Goal: Find specific page/section: Find specific page/section

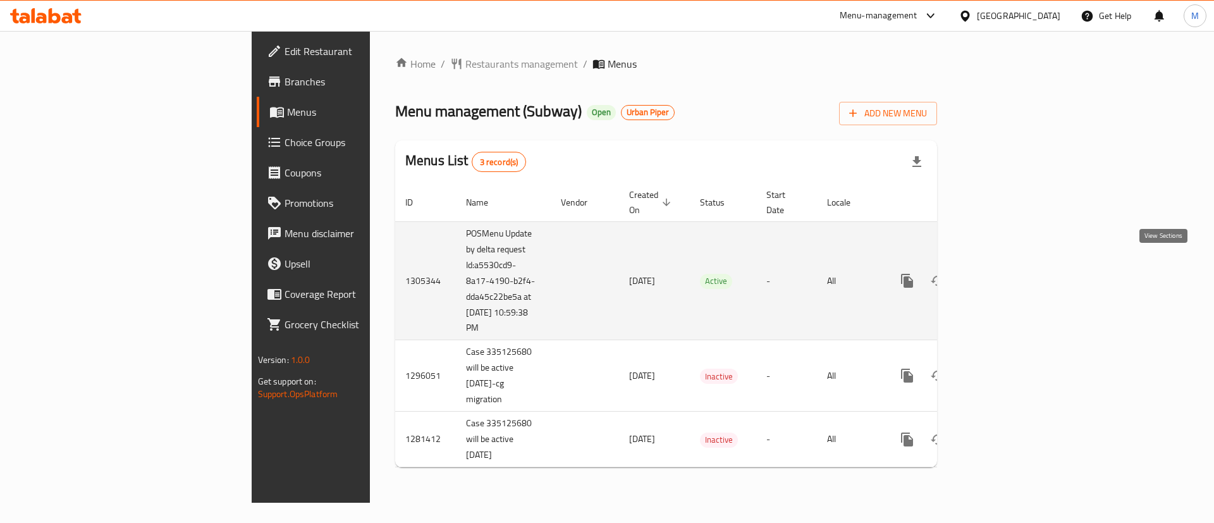
click at [1004, 275] on icon "enhanced table" at bounding box center [997, 280] width 11 height 11
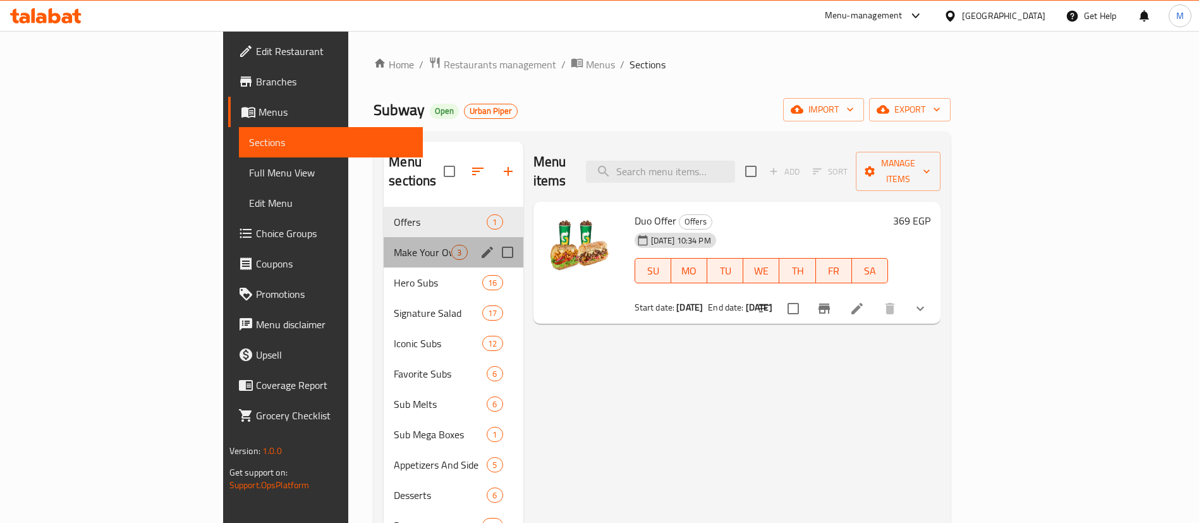
click at [384, 237] on div "Make Your Own 3" at bounding box center [453, 252] width 139 height 30
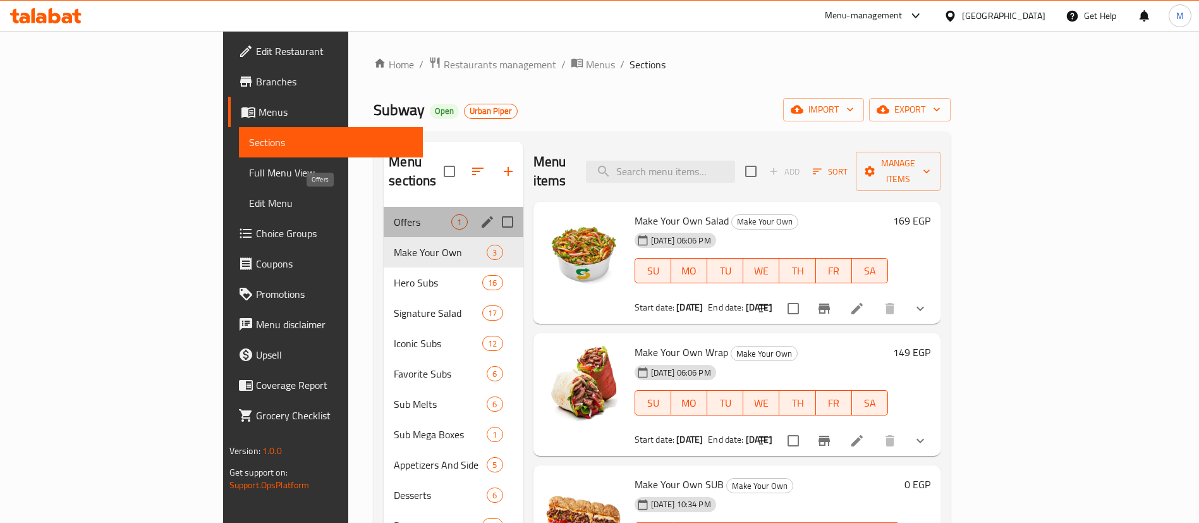
click at [394, 214] on span "Offers" at bounding box center [423, 221] width 58 height 15
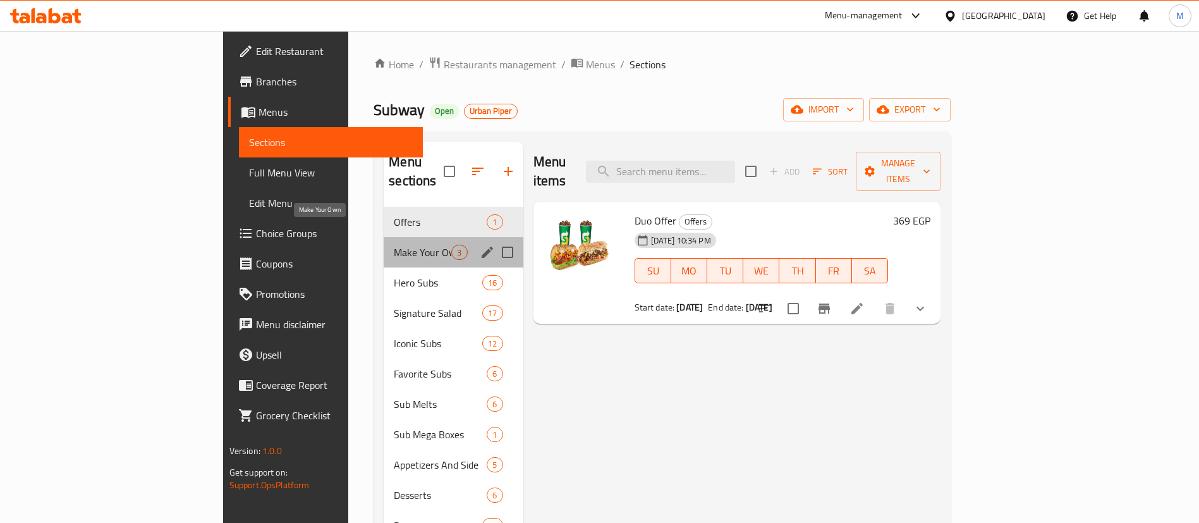
click at [394, 245] on span "Make Your Own" at bounding box center [423, 252] width 58 height 15
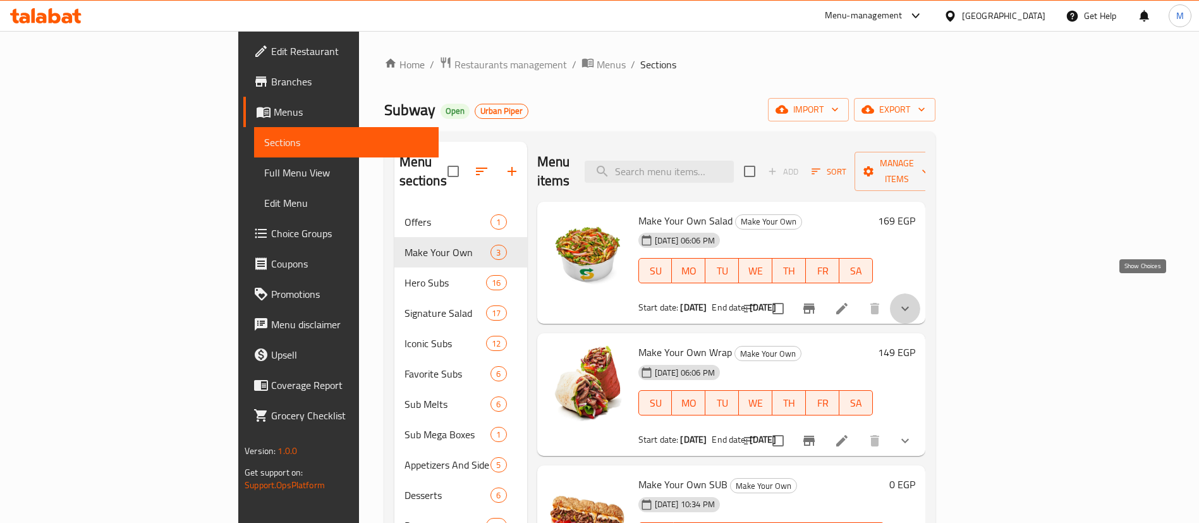
click at [913, 301] on icon "show more" at bounding box center [905, 308] width 15 height 15
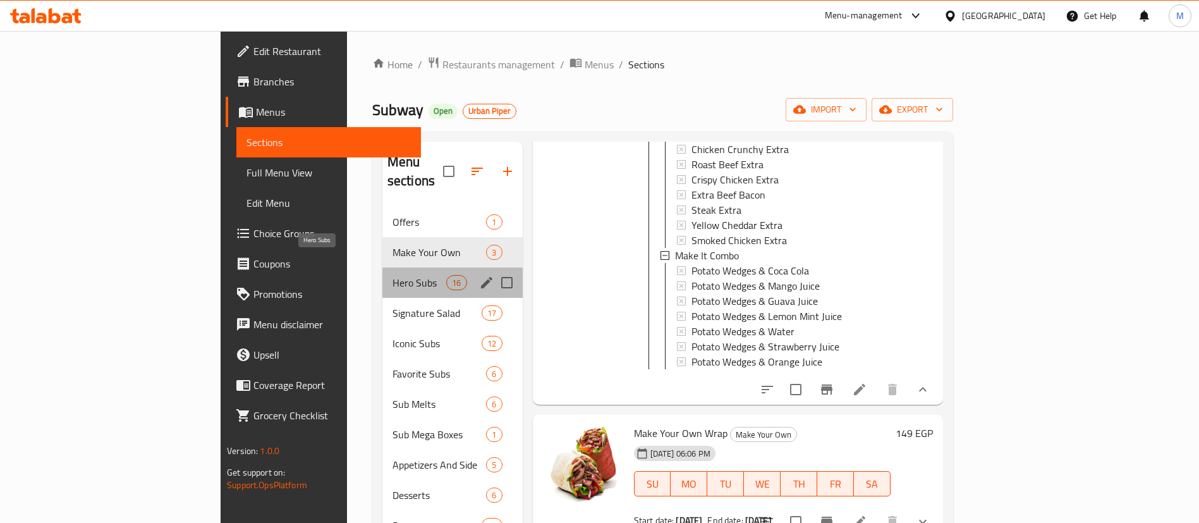
click at [393, 275] on span "Hero Subs" at bounding box center [420, 282] width 54 height 15
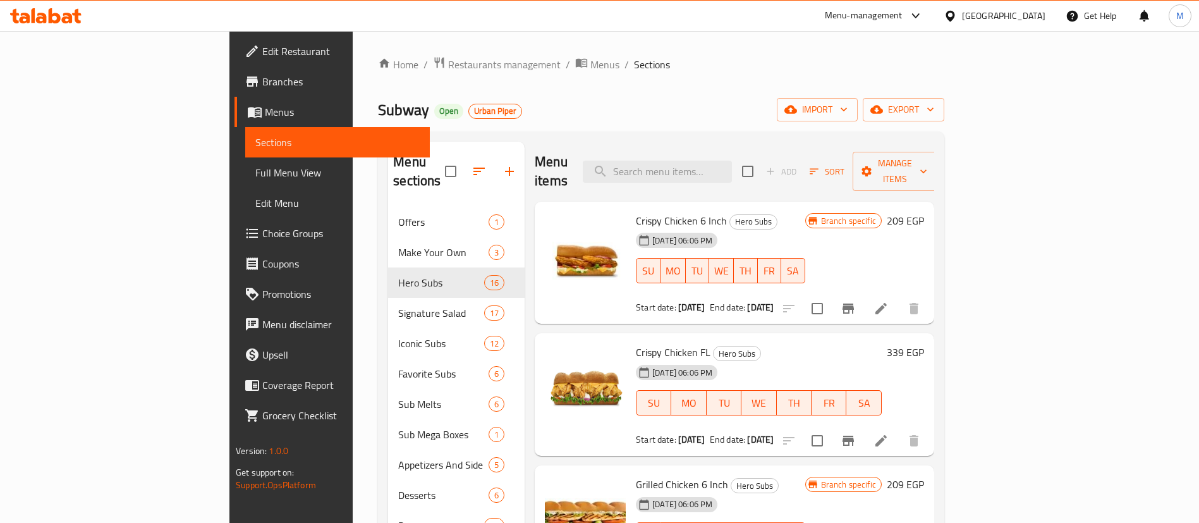
click at [535, 154] on h2 "Menu items" at bounding box center [551, 171] width 33 height 38
click at [535, 158] on h2 "Menu items" at bounding box center [551, 171] width 33 height 38
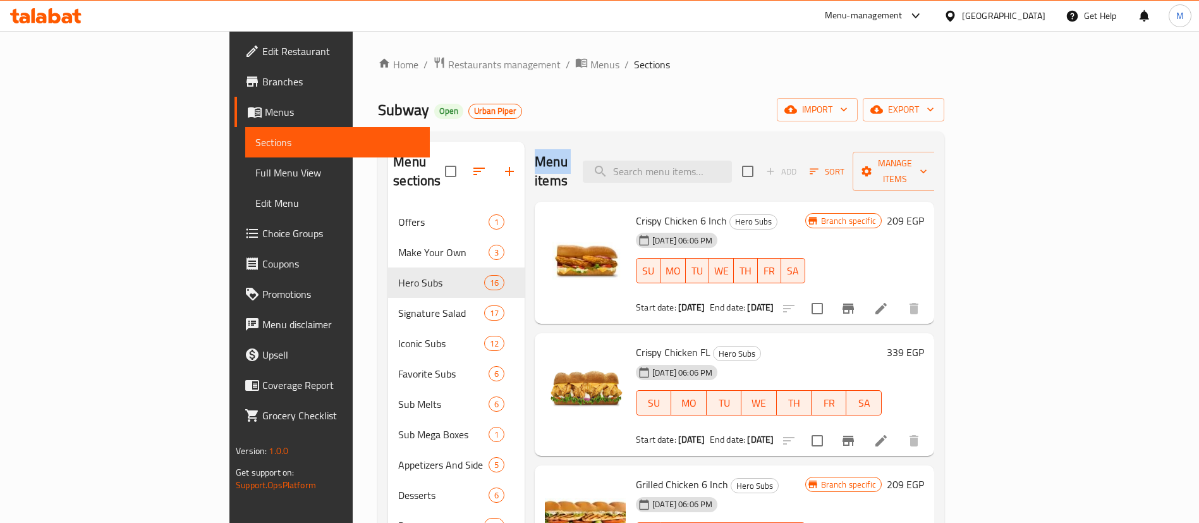
click at [535, 158] on h2 "Menu items" at bounding box center [551, 171] width 33 height 38
click at [535, 159] on h2 "Menu items" at bounding box center [551, 171] width 33 height 38
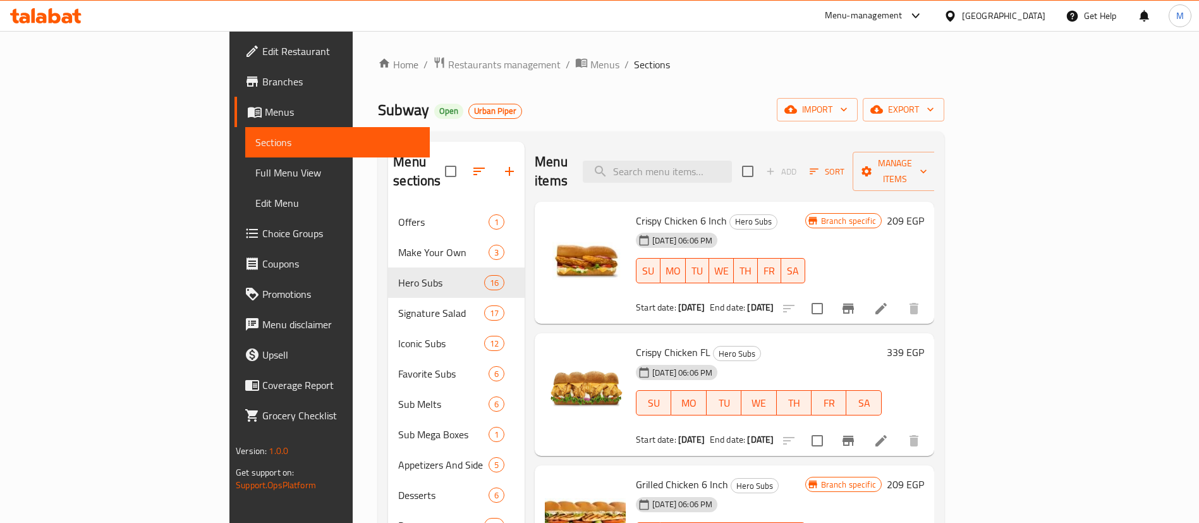
click at [535, 159] on h2 "Menu items" at bounding box center [551, 171] width 33 height 38
click at [535, 164] on h2 "Menu items" at bounding box center [551, 171] width 33 height 38
click at [535, 152] on h2 "Menu items" at bounding box center [551, 171] width 33 height 38
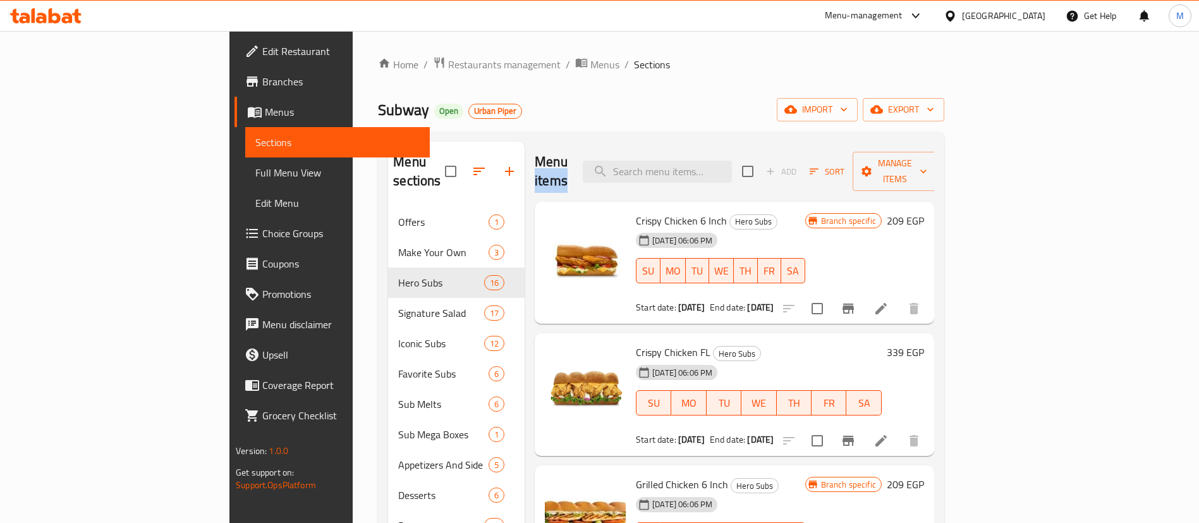
click at [535, 152] on h2 "Menu items" at bounding box center [551, 171] width 33 height 38
click at [535, 159] on h2 "Menu items" at bounding box center [551, 171] width 33 height 38
click at [472, 107] on div "Subway Open Urban Piper import export" at bounding box center [661, 109] width 566 height 23
click at [634, 64] on span "Sections" at bounding box center [652, 64] width 36 height 15
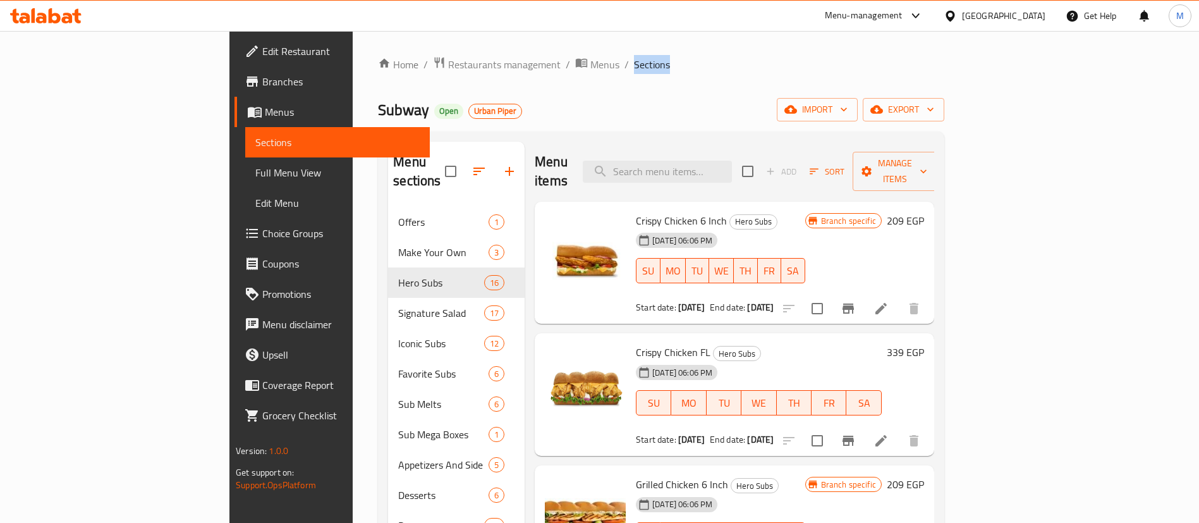
click at [634, 64] on span "Sections" at bounding box center [652, 64] width 36 height 15
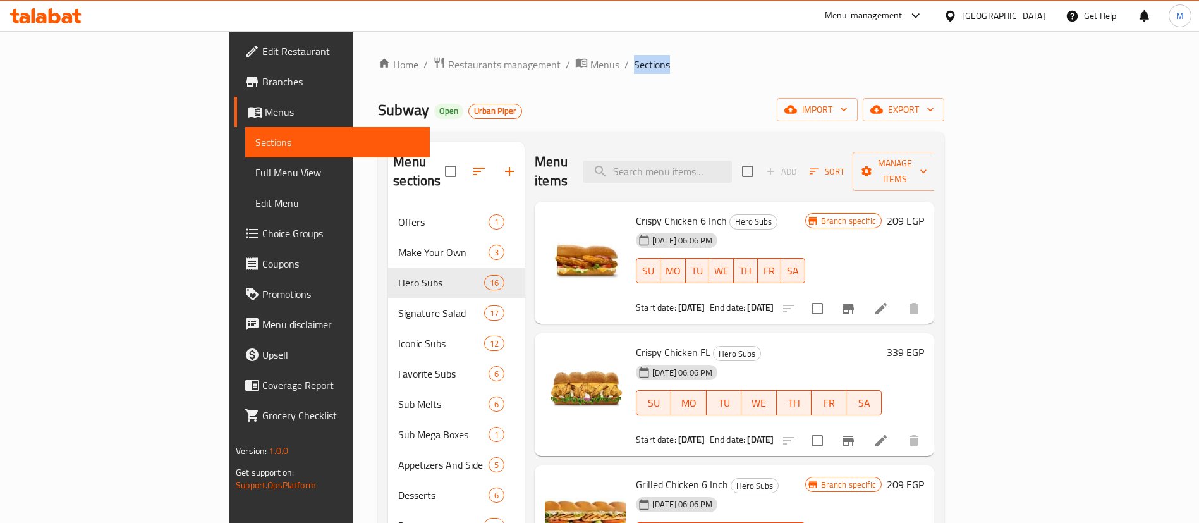
click at [634, 64] on span "Sections" at bounding box center [652, 64] width 36 height 15
click at [590, 66] on span "Menus" at bounding box center [604, 64] width 29 height 15
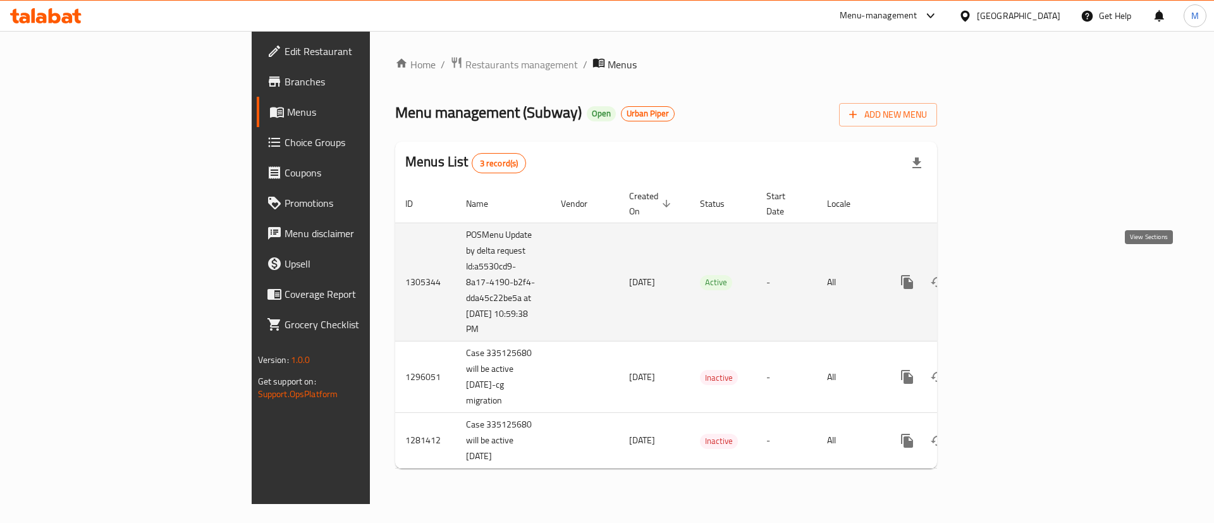
click at [1004, 276] on icon "enhanced table" at bounding box center [997, 281] width 11 height 11
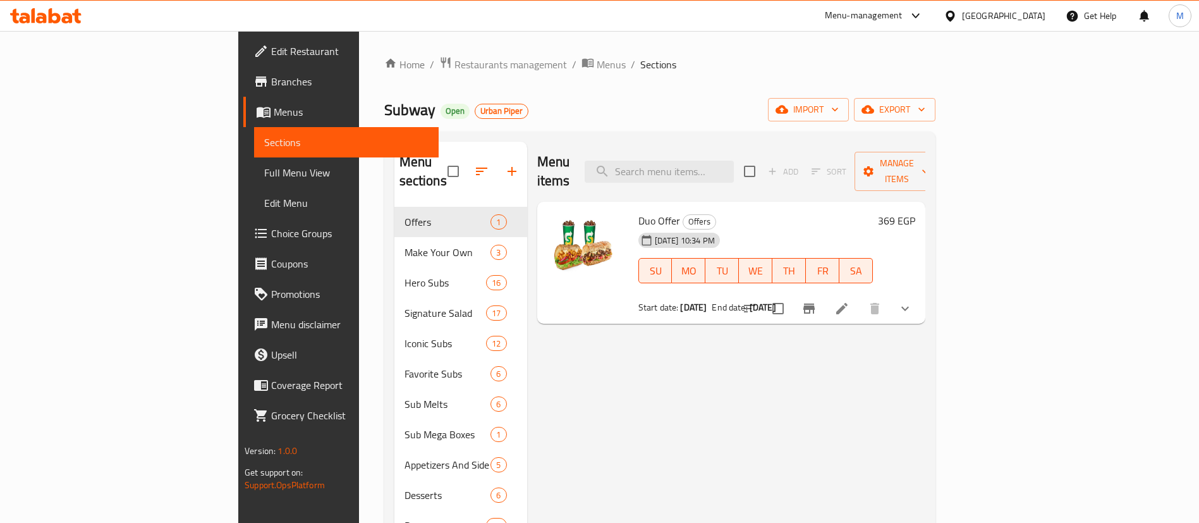
click at [638, 211] on span "Duo Offer" at bounding box center [659, 220] width 42 height 19
click at [860, 212] on h6 "Duo Offer Offers" at bounding box center [755, 221] width 235 height 18
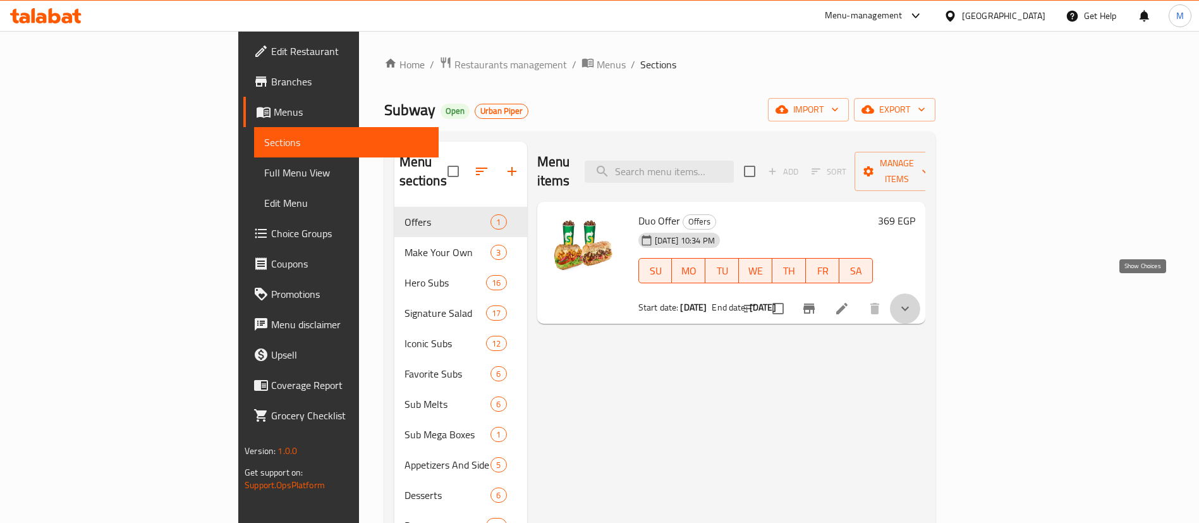
click at [913, 301] on icon "show more" at bounding box center [905, 308] width 15 height 15
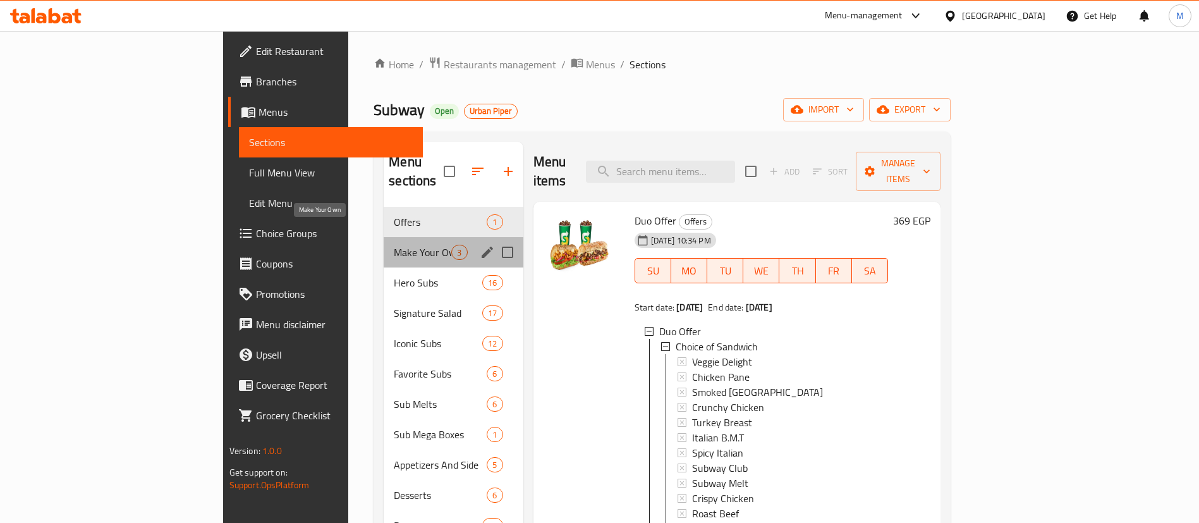
click at [394, 245] on span "Make Your Own" at bounding box center [423, 252] width 58 height 15
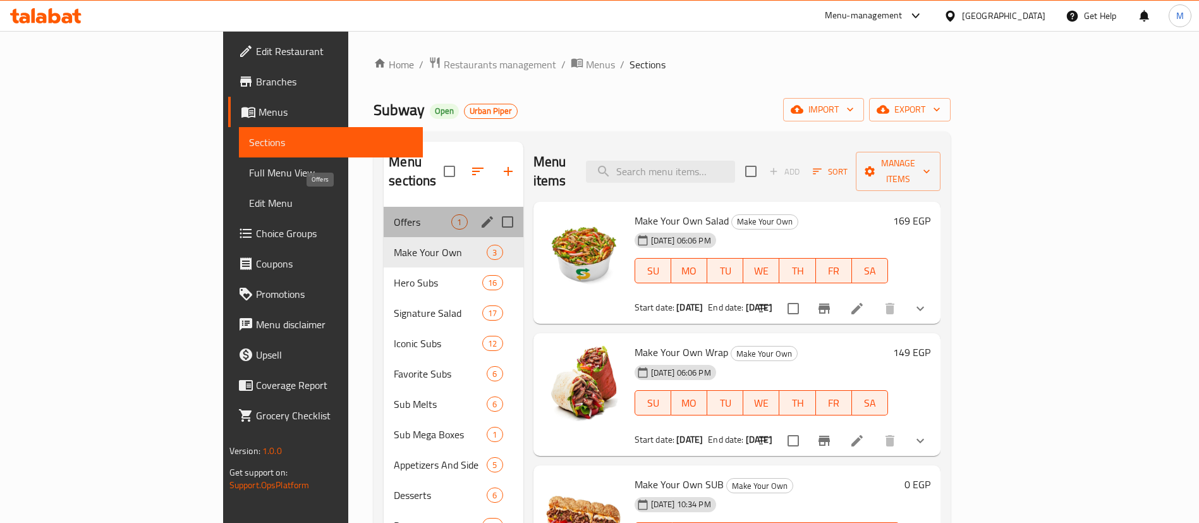
click at [394, 214] on span "Offers" at bounding box center [423, 221] width 58 height 15
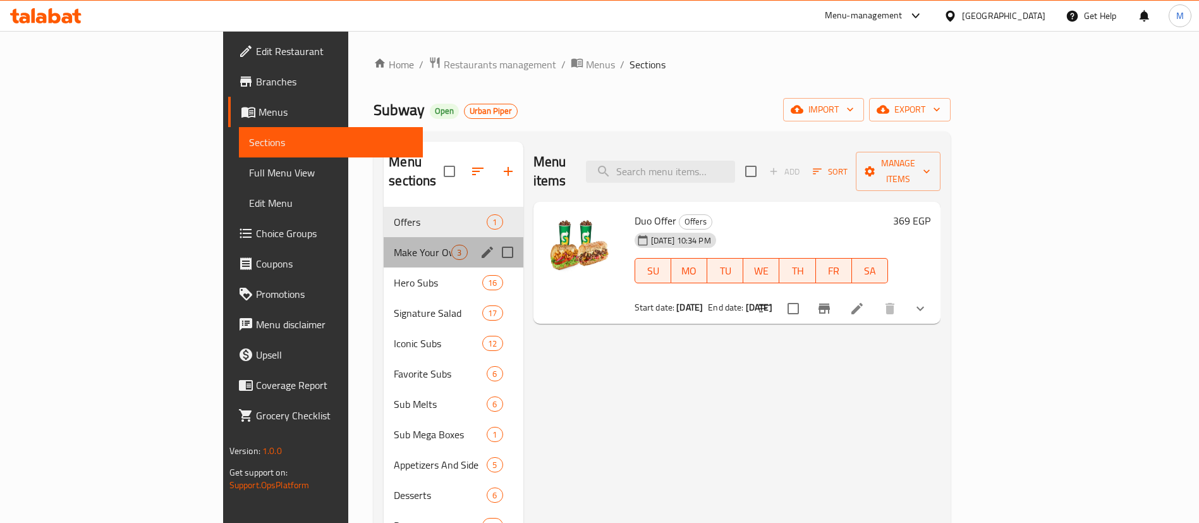
click at [384, 241] on div "Make Your Own 3" at bounding box center [453, 252] width 139 height 30
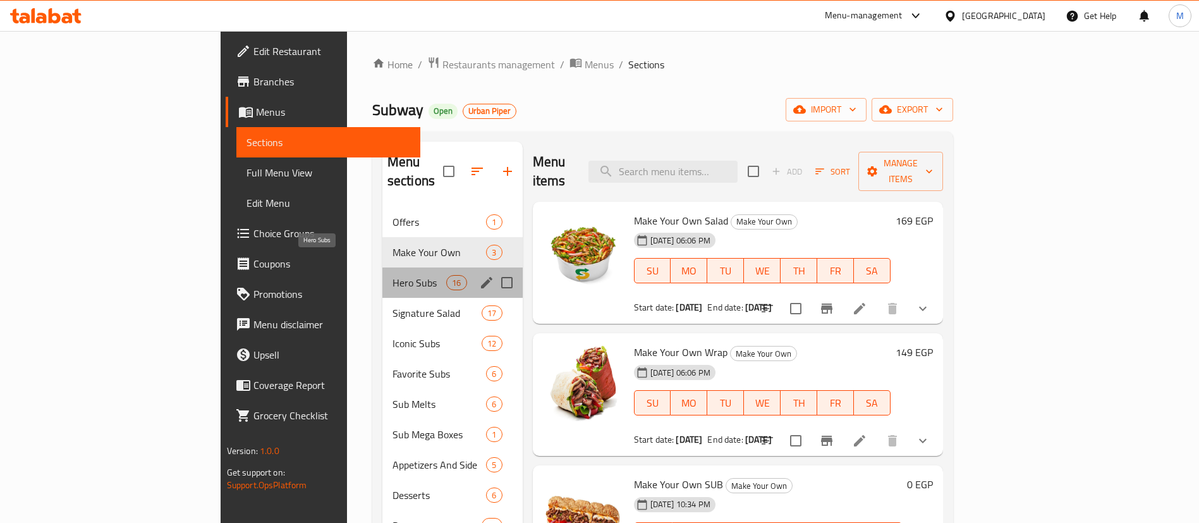
click at [393, 275] on span "Hero Subs" at bounding box center [420, 282] width 54 height 15
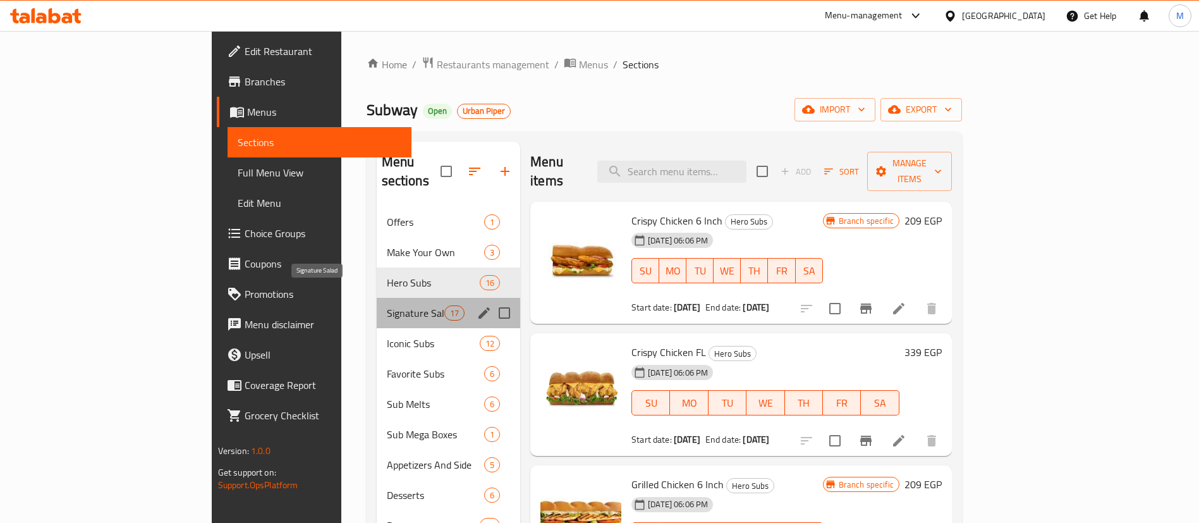
click at [387, 305] on span "Signature Salad" at bounding box center [416, 312] width 58 height 15
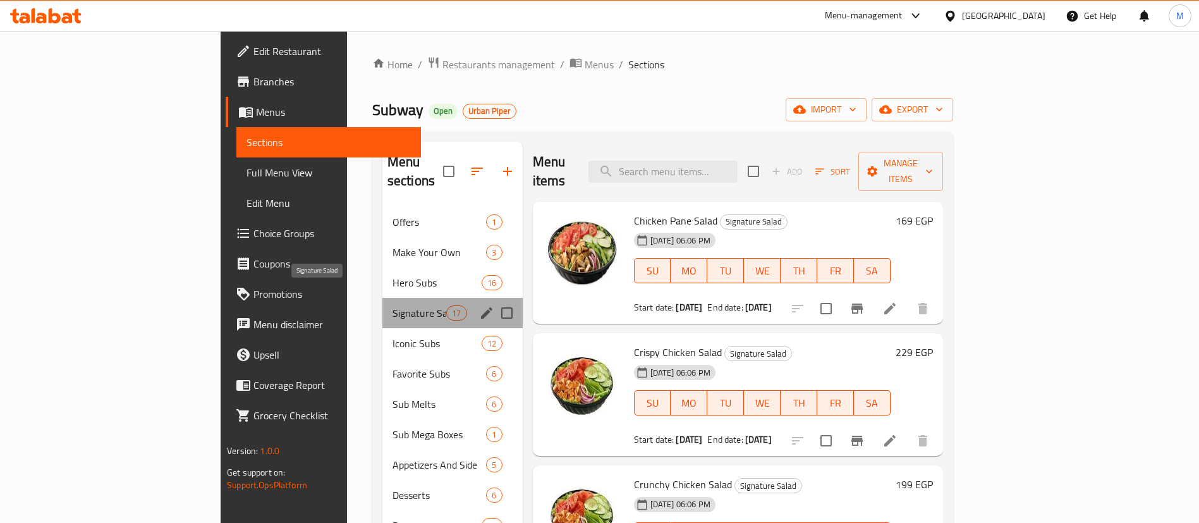
click at [393, 305] on span "Signature Salad" at bounding box center [420, 312] width 54 height 15
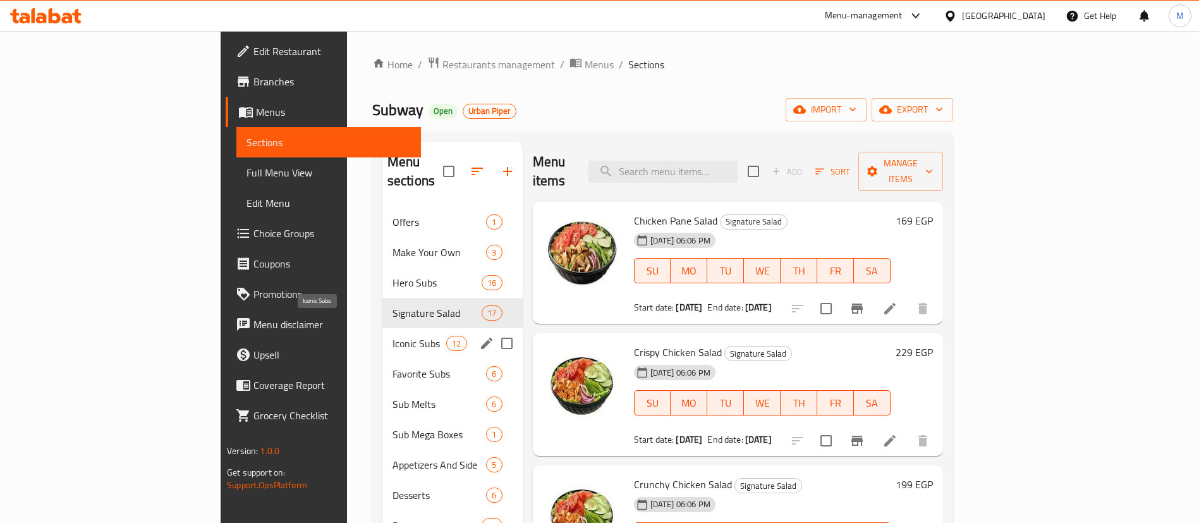
click at [393, 336] on span "Iconic Subs" at bounding box center [420, 343] width 54 height 15
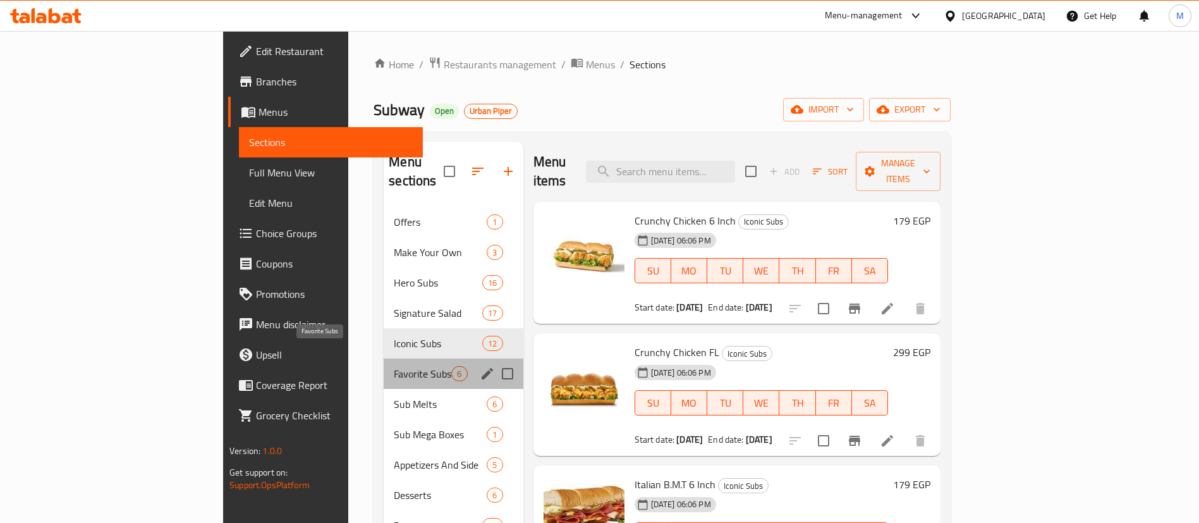
click at [394, 366] on span "Favorite Subs" at bounding box center [423, 373] width 58 height 15
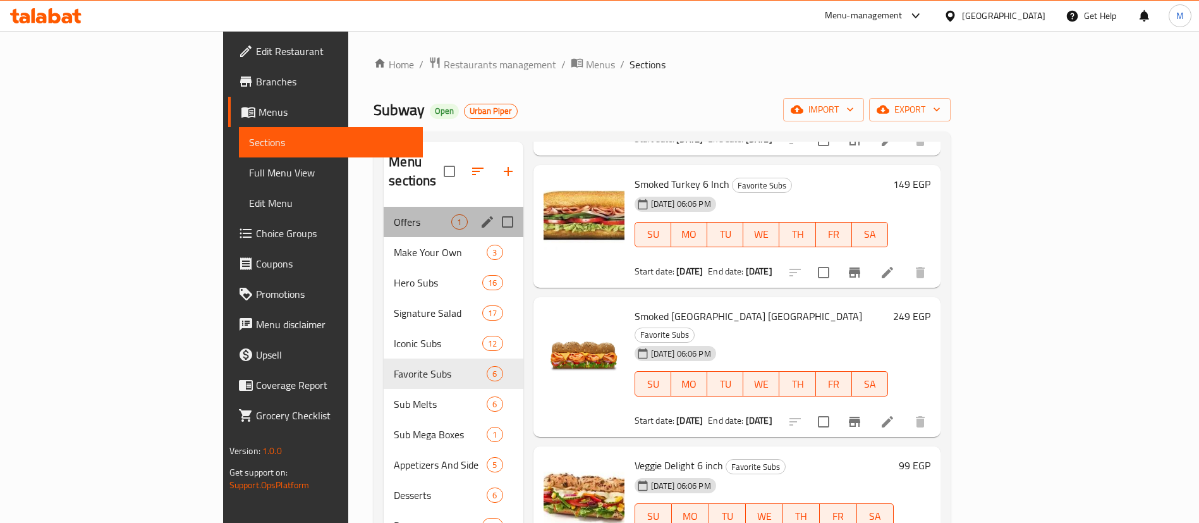
click at [384, 212] on div "Offers 1" at bounding box center [453, 222] width 139 height 30
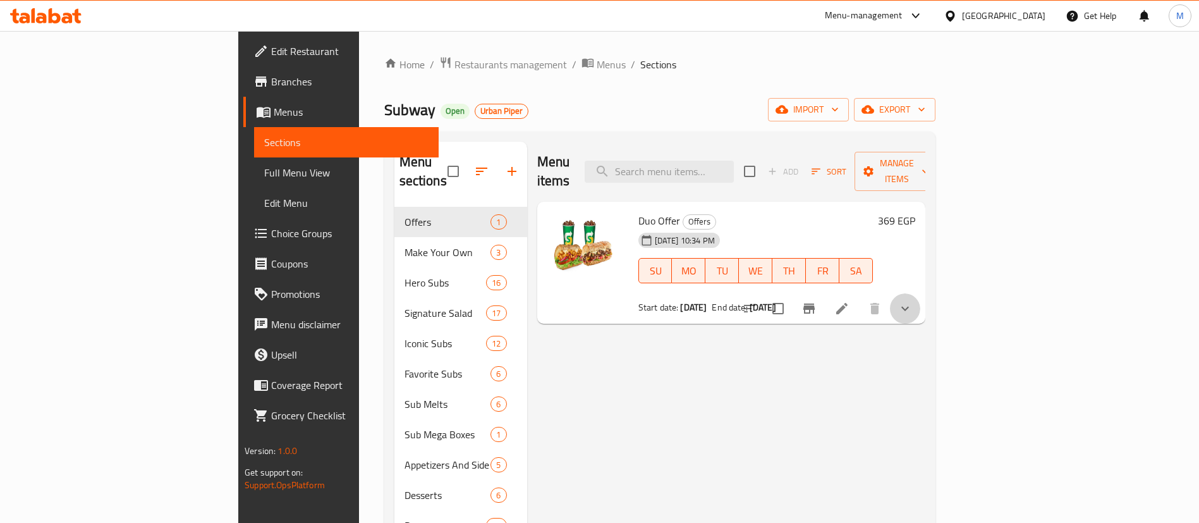
click at [920, 297] on button "show more" at bounding box center [905, 308] width 30 height 30
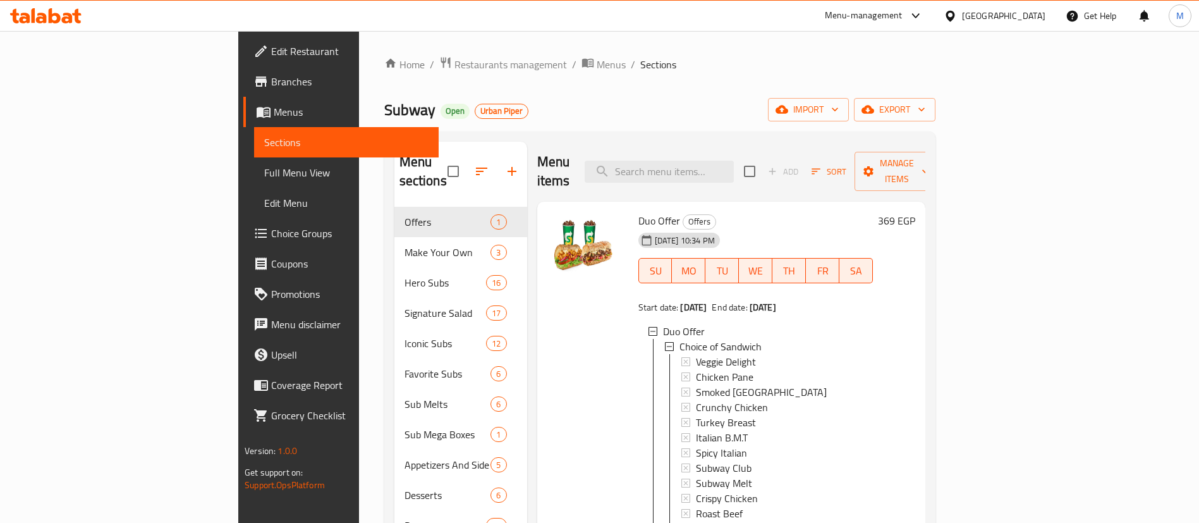
click at [638, 211] on span "Duo Offer" at bounding box center [659, 220] width 42 height 19
click at [683, 214] on span "Offers" at bounding box center [699, 221] width 32 height 15
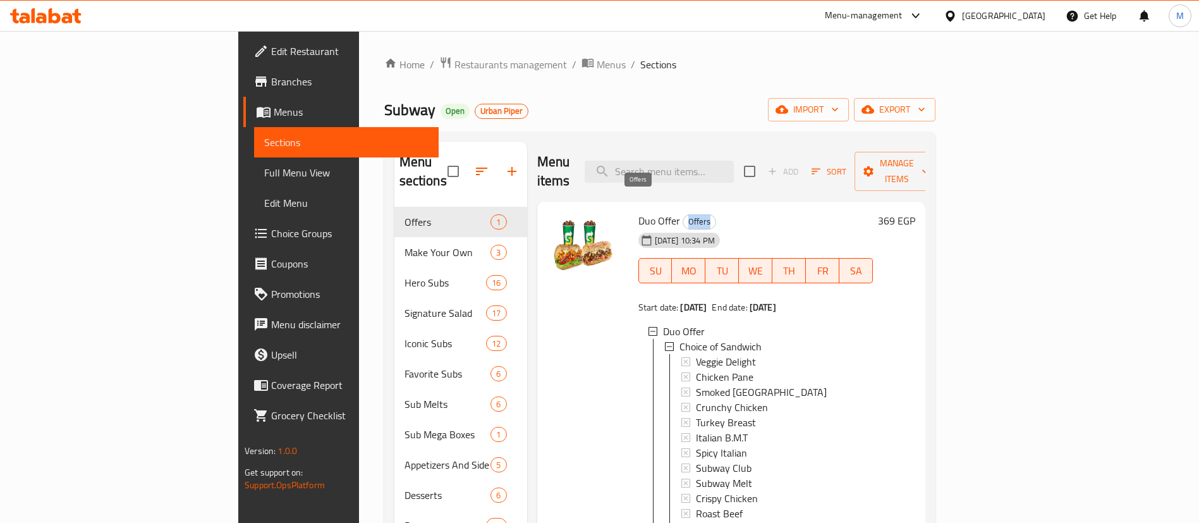
click at [683, 214] on span "Offers" at bounding box center [699, 221] width 32 height 15
click at [628, 173] on div "Menu items Add Sort Manage items" at bounding box center [731, 172] width 388 height 60
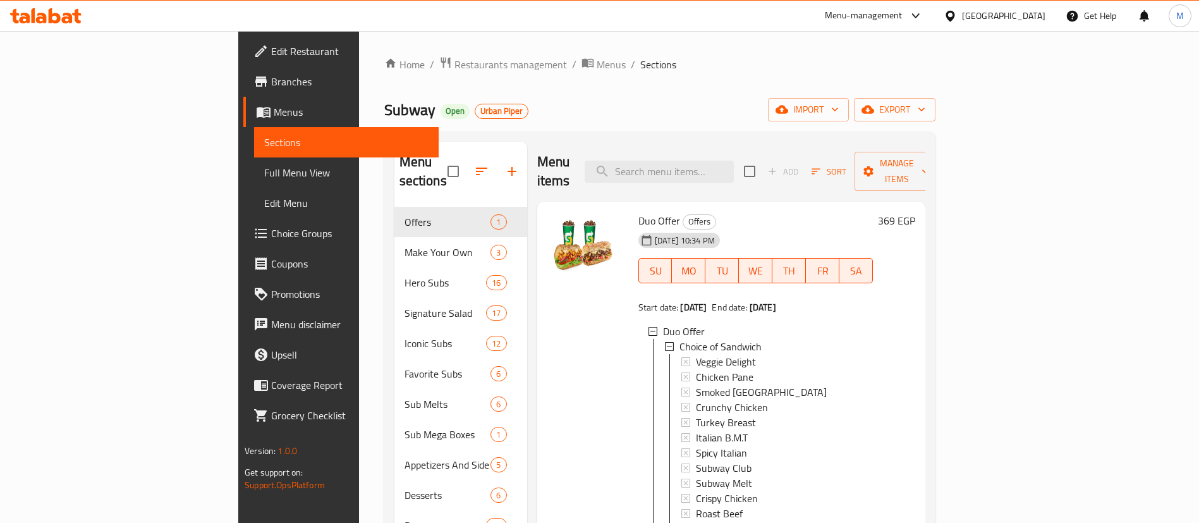
click at [628, 173] on div "Menu items Add Sort Manage items" at bounding box center [731, 172] width 388 height 60
click at [537, 168] on h2 "Menu items" at bounding box center [553, 171] width 33 height 38
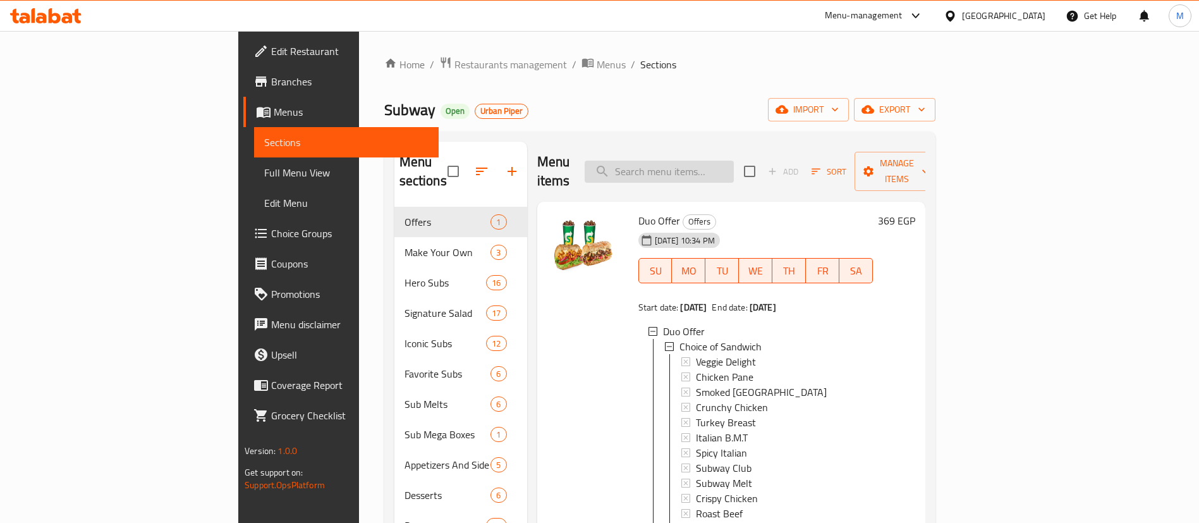
click at [734, 161] on input "search" at bounding box center [659, 172] width 149 height 22
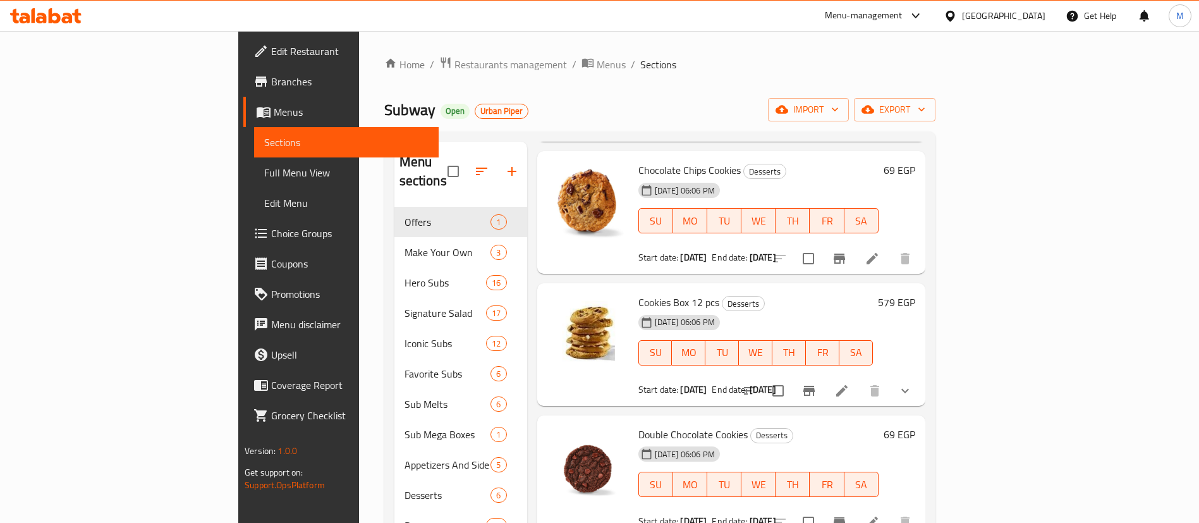
scroll to position [222, 0]
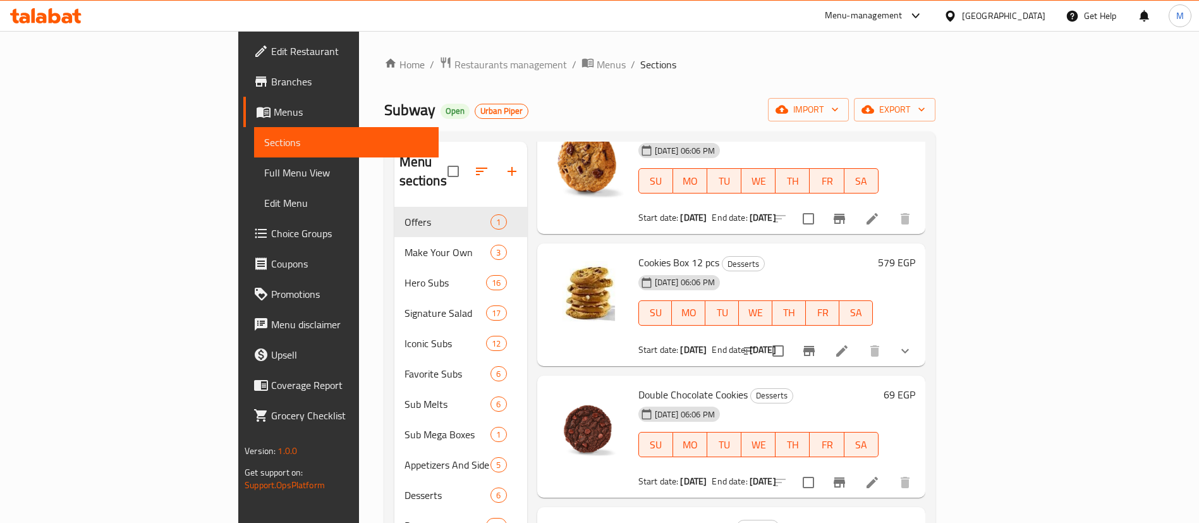
type input "cooki"
click at [920, 336] on button "show more" at bounding box center [905, 351] width 30 height 30
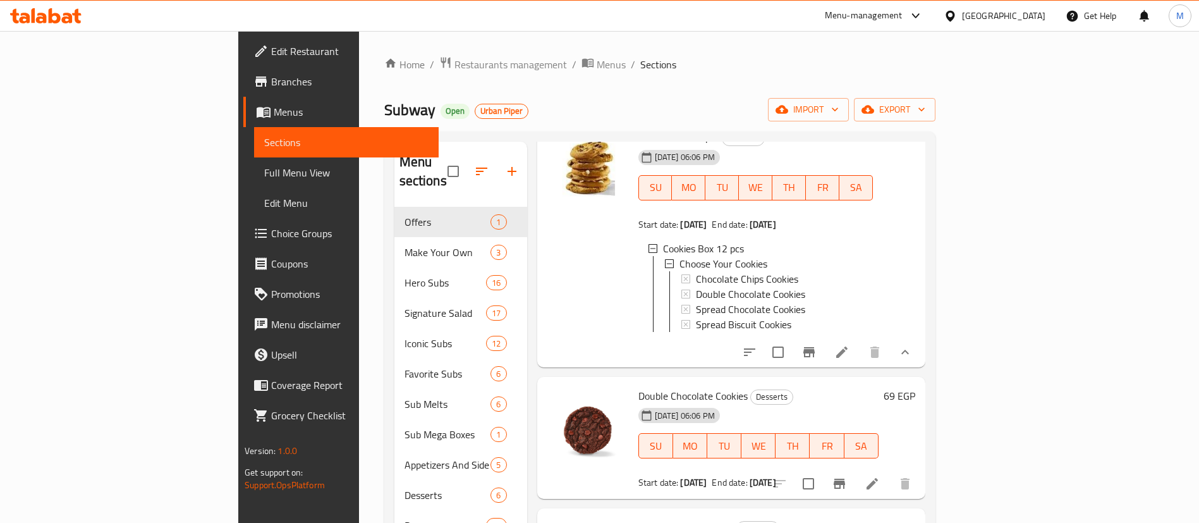
scroll to position [0, 0]
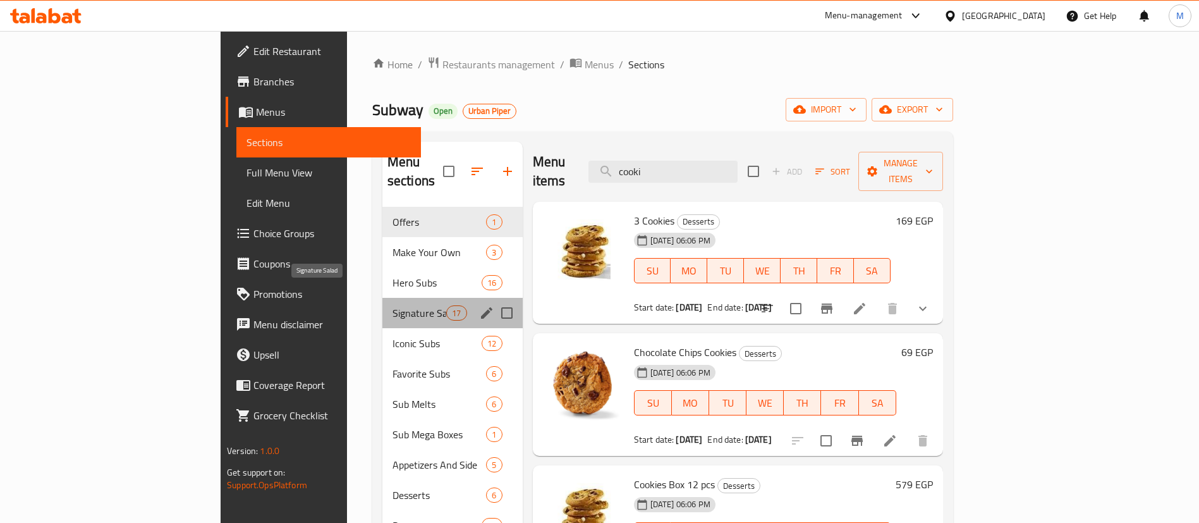
click at [393, 305] on span "Signature Salad" at bounding box center [420, 312] width 54 height 15
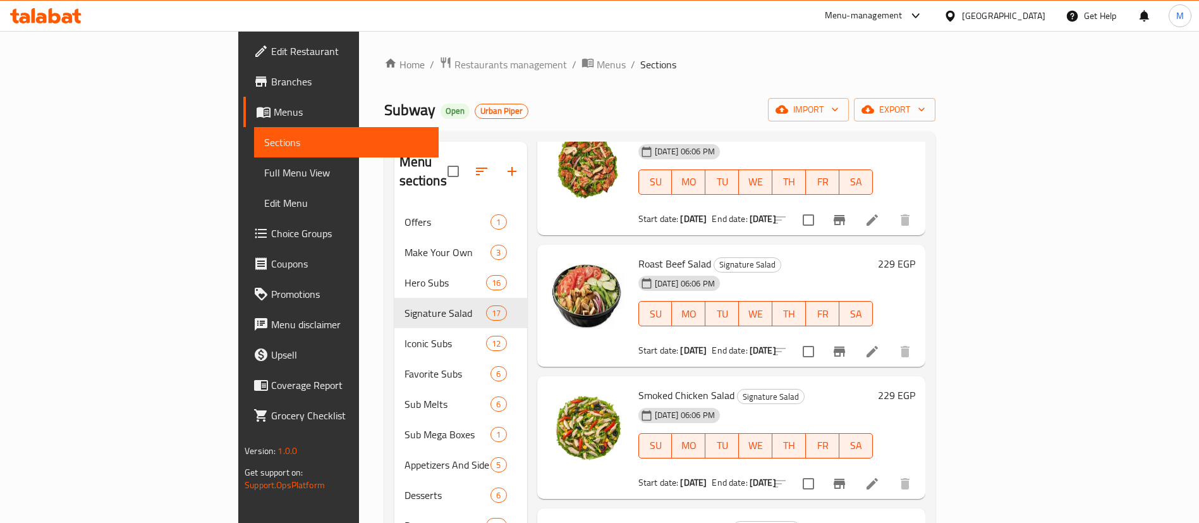
scroll to position [774, 0]
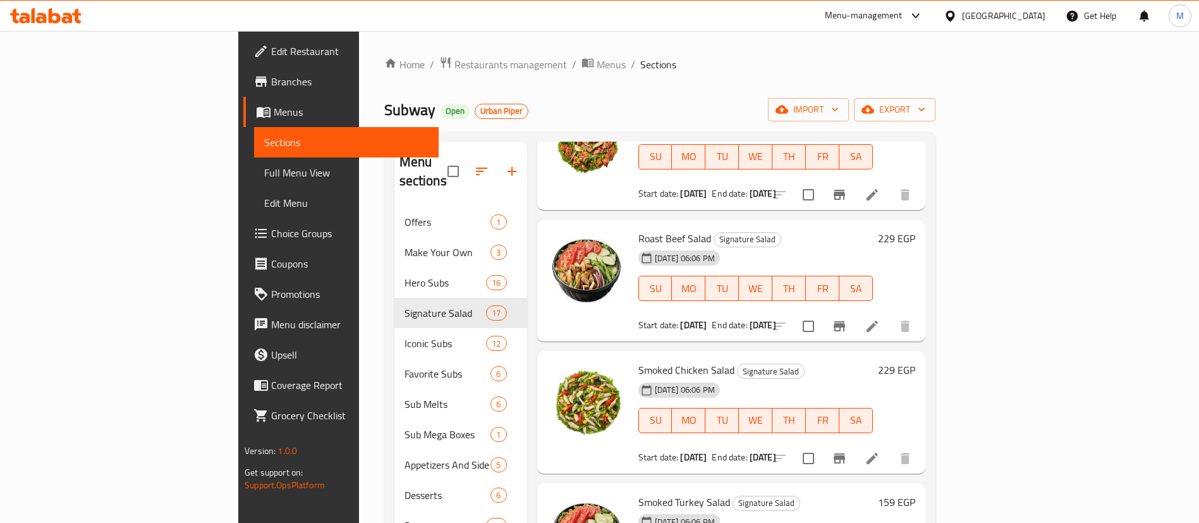
click at [527, 292] on div "Menu items cooki Add Sort Manage items Chicken Pane Salad Signature Salad [DATE…" at bounding box center [726, 403] width 398 height 523
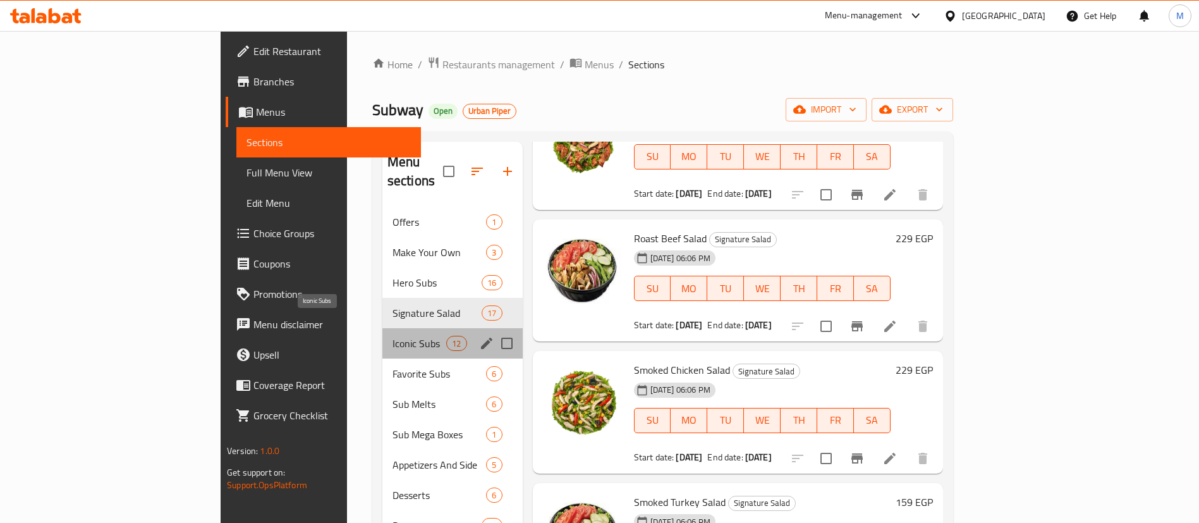
click at [393, 336] on span "Iconic Subs" at bounding box center [420, 343] width 54 height 15
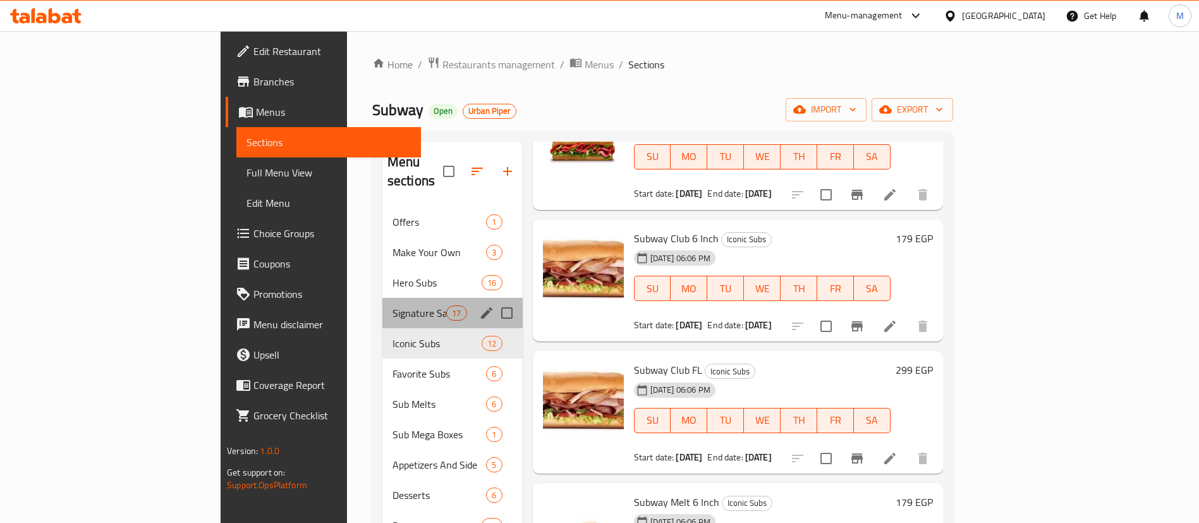
click at [384, 303] on div "Signature Salad 17" at bounding box center [452, 313] width 140 height 30
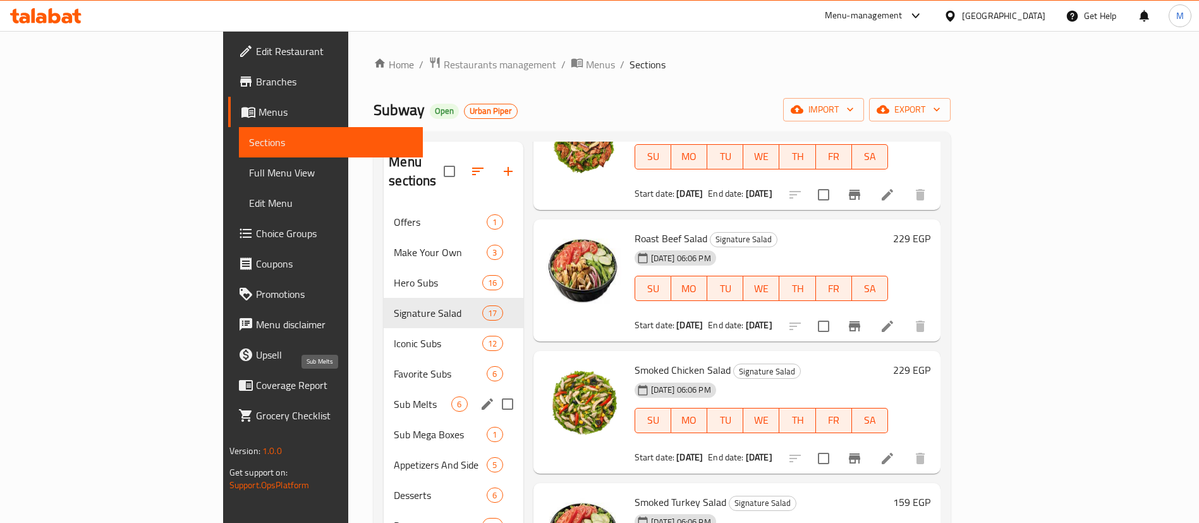
click at [394, 396] on span "Sub Melts" at bounding box center [423, 403] width 58 height 15
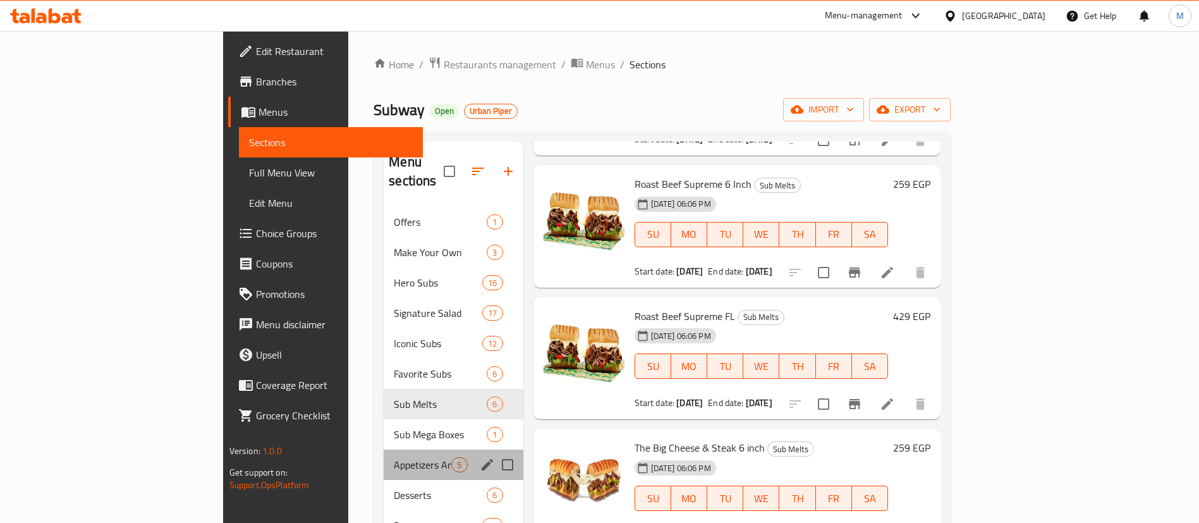
click at [384, 449] on div "Appetizers And Side 5" at bounding box center [453, 464] width 139 height 30
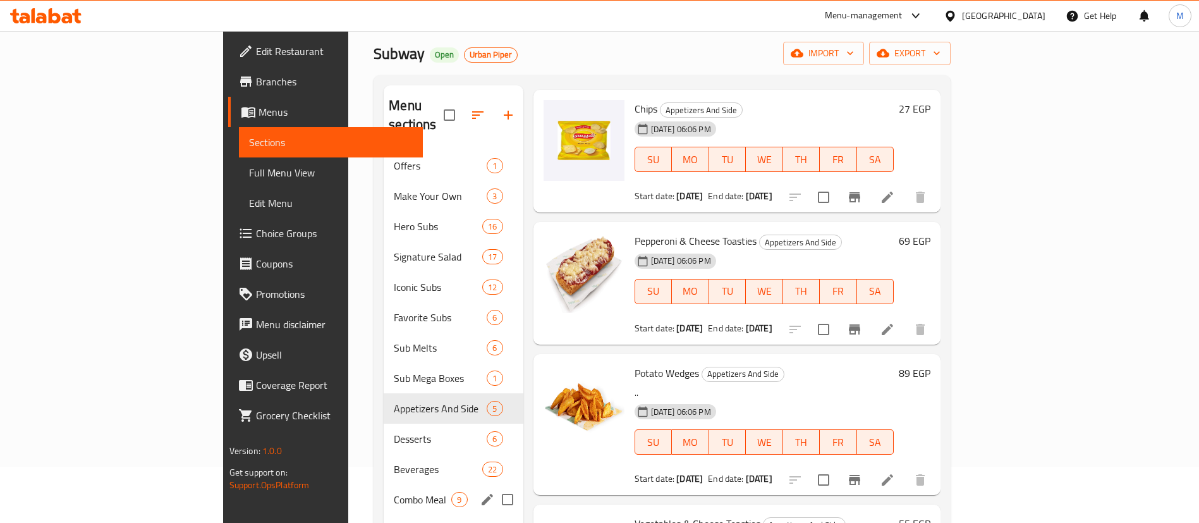
scroll to position [177, 0]
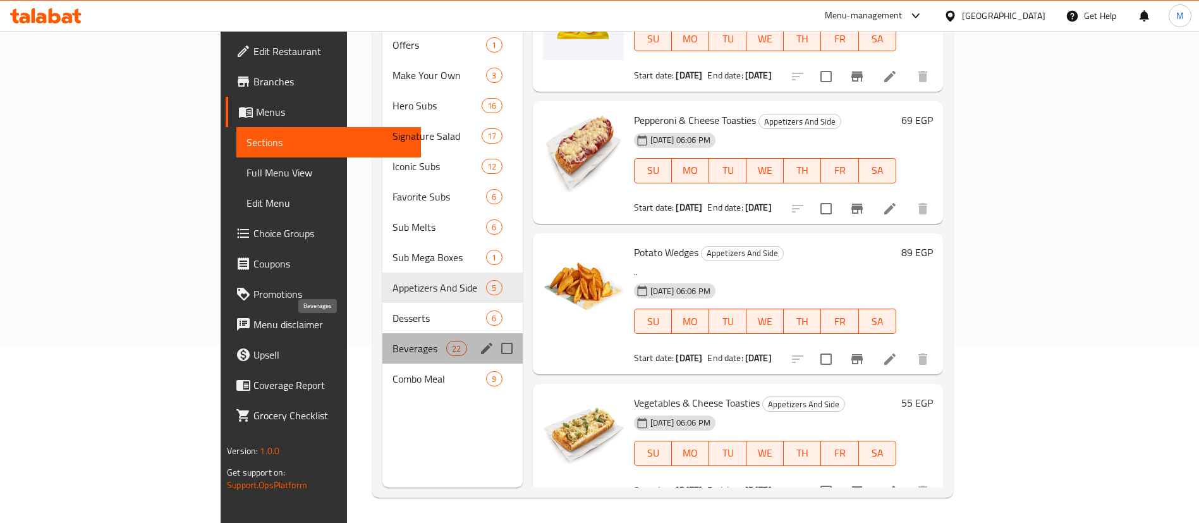
click at [393, 341] on span "Beverages" at bounding box center [420, 348] width 54 height 15
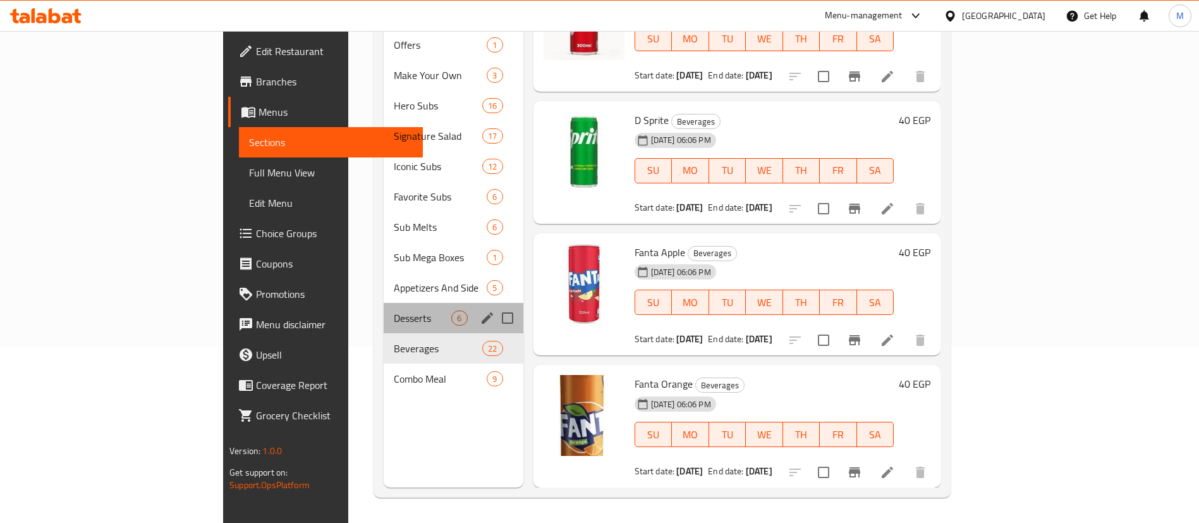
click at [384, 303] on div "Desserts 6" at bounding box center [453, 318] width 139 height 30
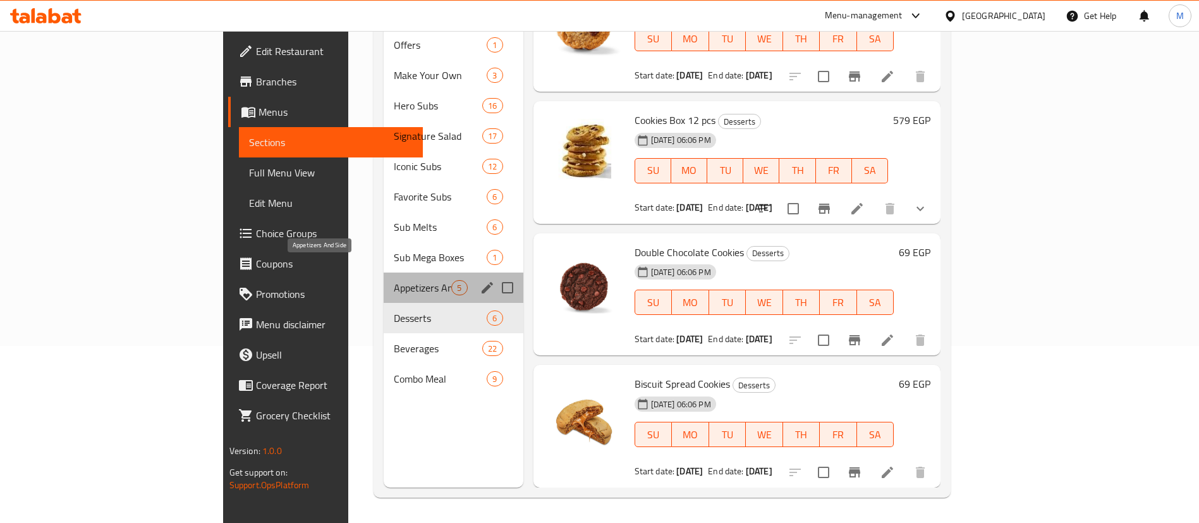
click at [394, 280] on span "Appetizers And Side" at bounding box center [423, 287] width 58 height 15
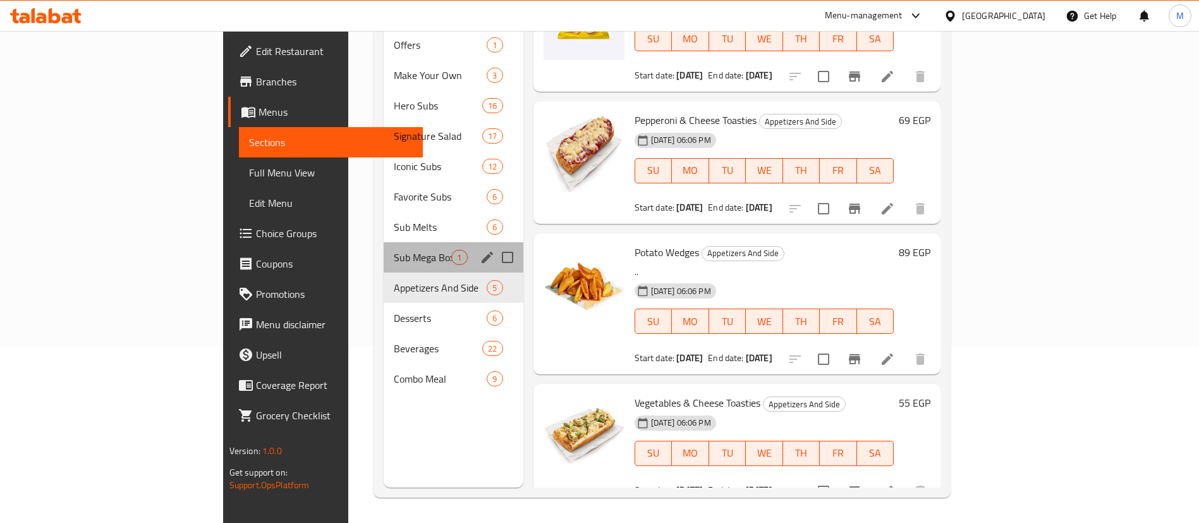
click at [384, 242] on div "Sub Mega Boxes 1" at bounding box center [453, 257] width 139 height 30
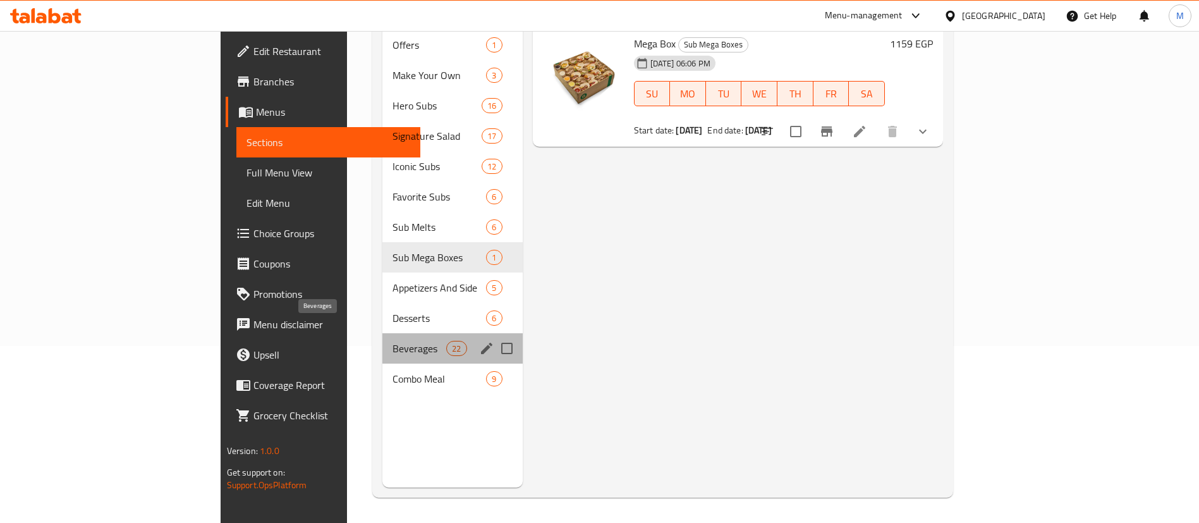
click at [393, 341] on span "Beverages" at bounding box center [420, 348] width 54 height 15
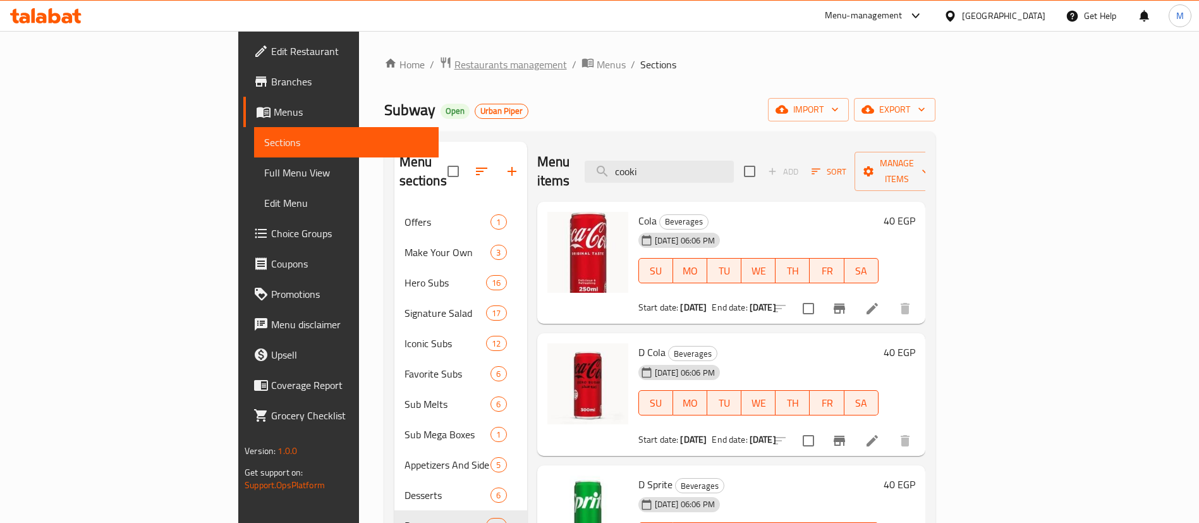
click at [454, 66] on span "Restaurants management" at bounding box center [510, 64] width 113 height 15
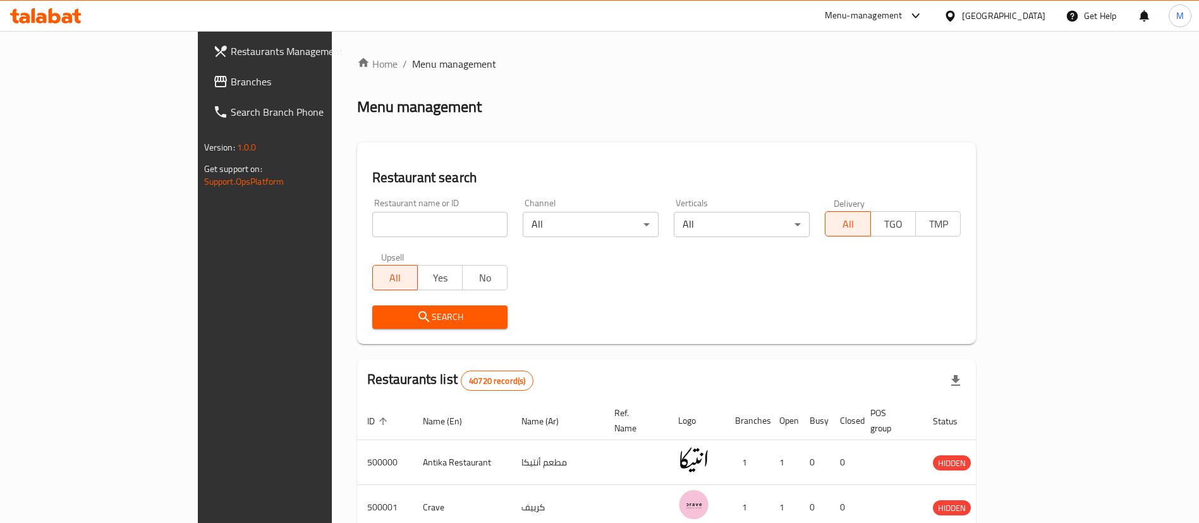
click at [377, 222] on div "Home / Menu management Menu management Restaurant search Restaurant name or ID …" at bounding box center [666, 460] width 619 height 809
click at [377, 222] on input "search" at bounding box center [440, 224] width 136 height 25
type input "[US_STATE]"
click button "Search" at bounding box center [440, 316] width 136 height 23
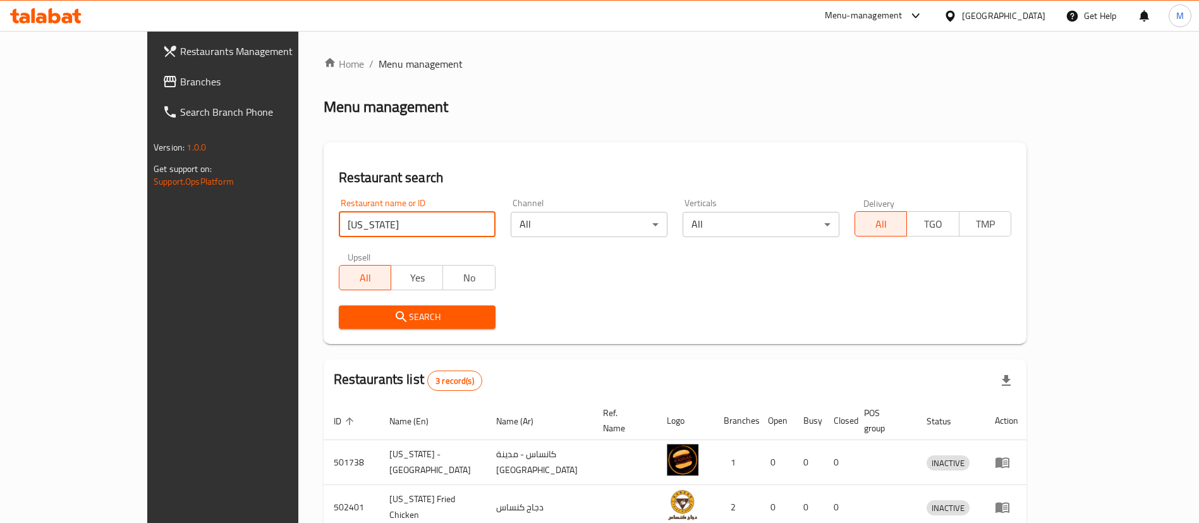
scroll to position [106, 0]
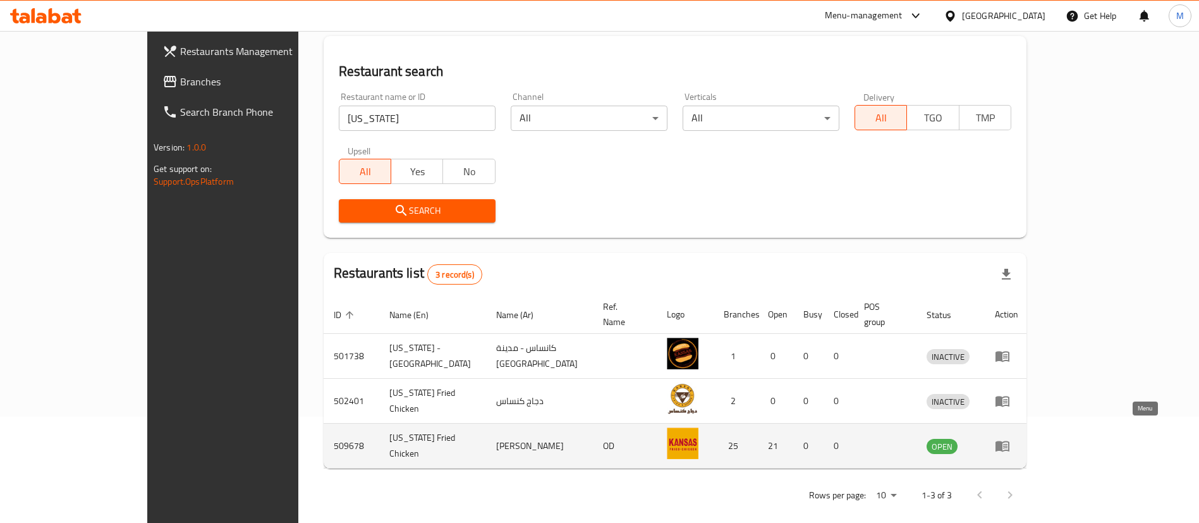
click at [1018, 438] on link "enhanced table" at bounding box center [1006, 445] width 23 height 15
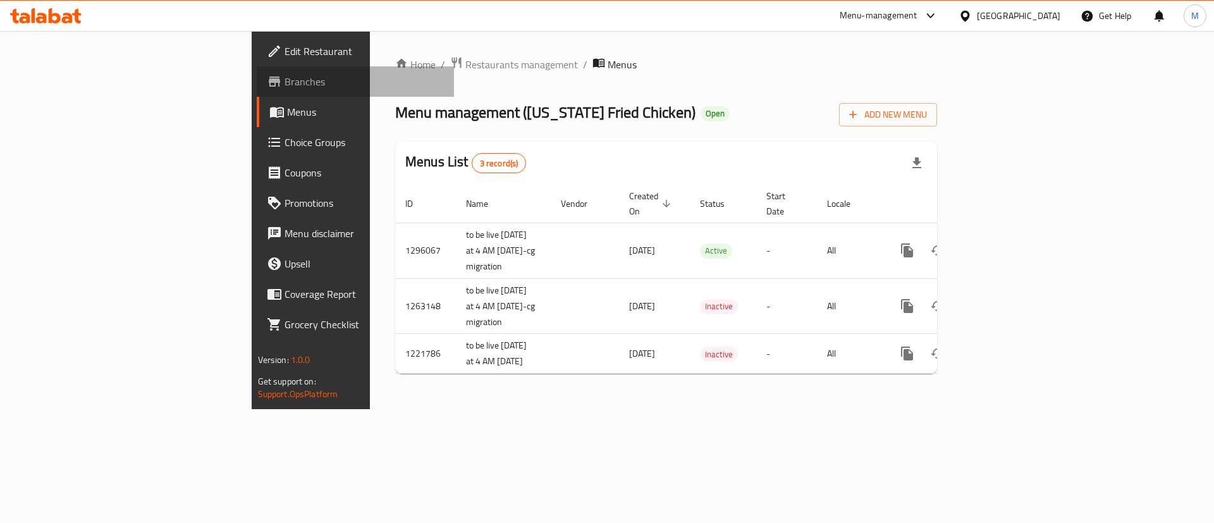
click at [284, 82] on span "Branches" at bounding box center [364, 81] width 160 height 15
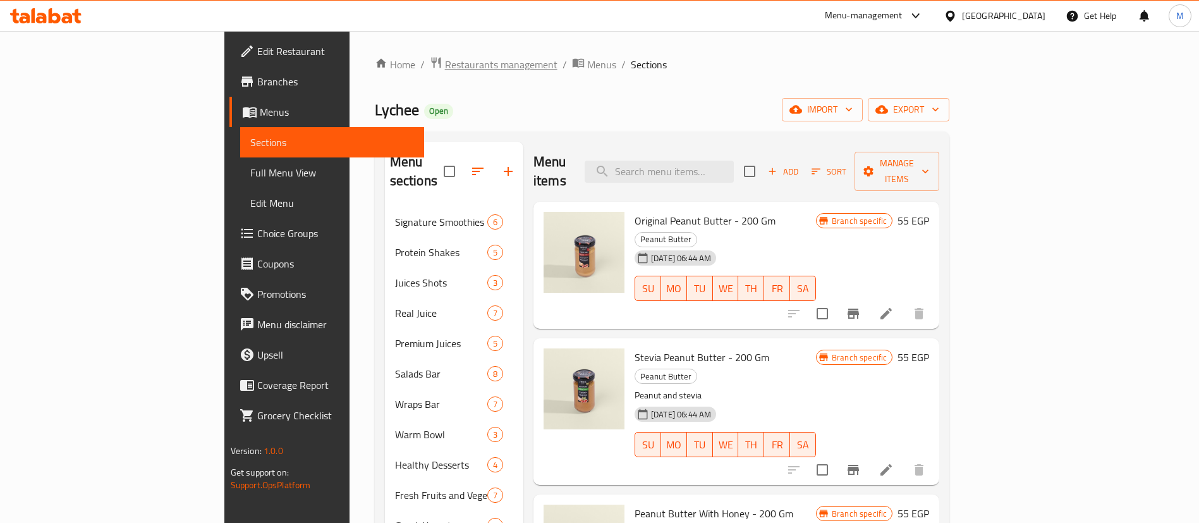
click at [445, 67] on span "Restaurants management" at bounding box center [501, 64] width 113 height 15
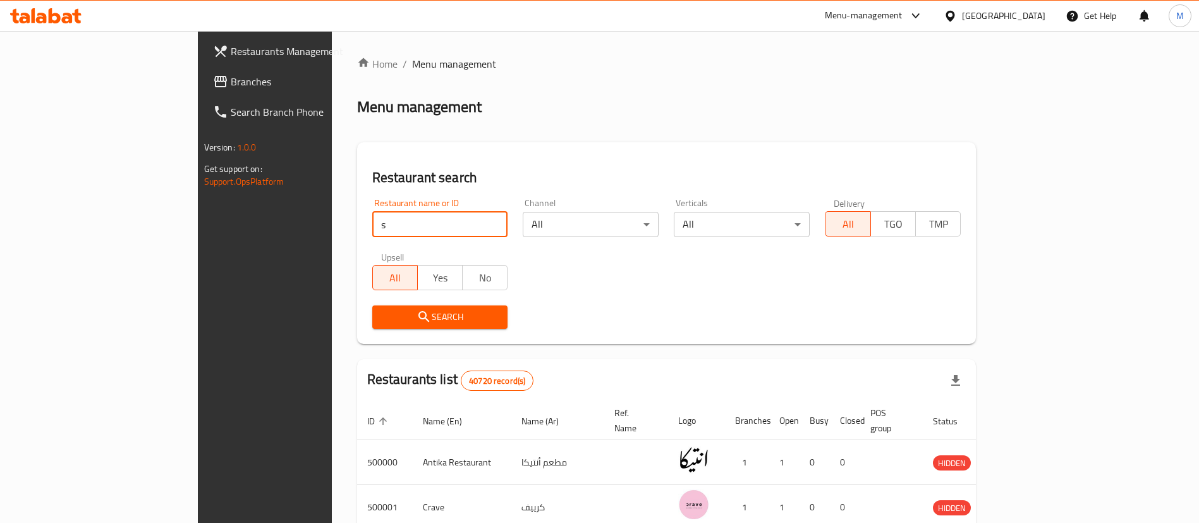
click at [388, 227] on input "s" at bounding box center [440, 224] width 136 height 25
type input "strella"
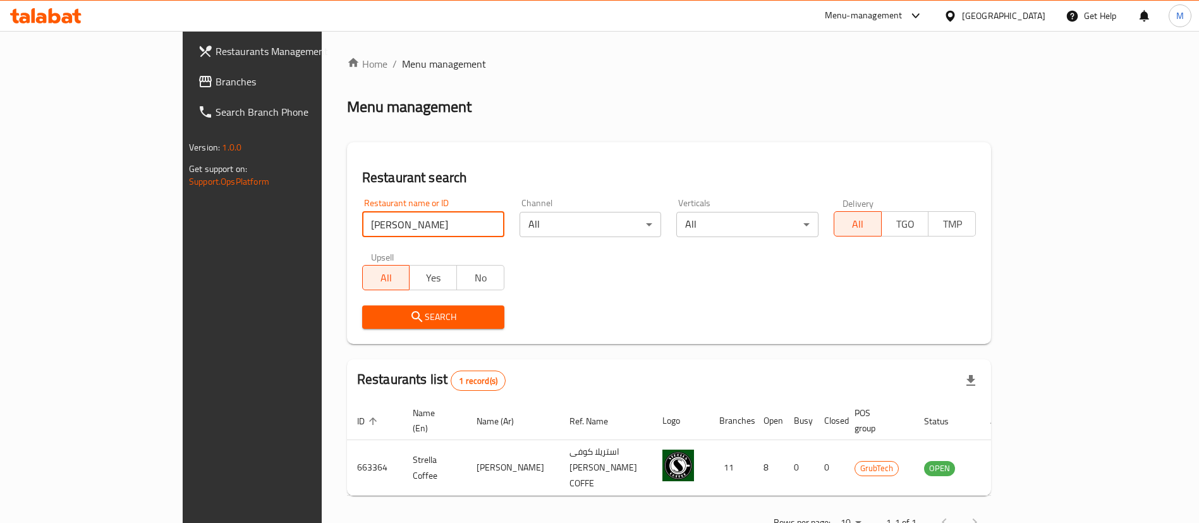
scroll to position [16, 0]
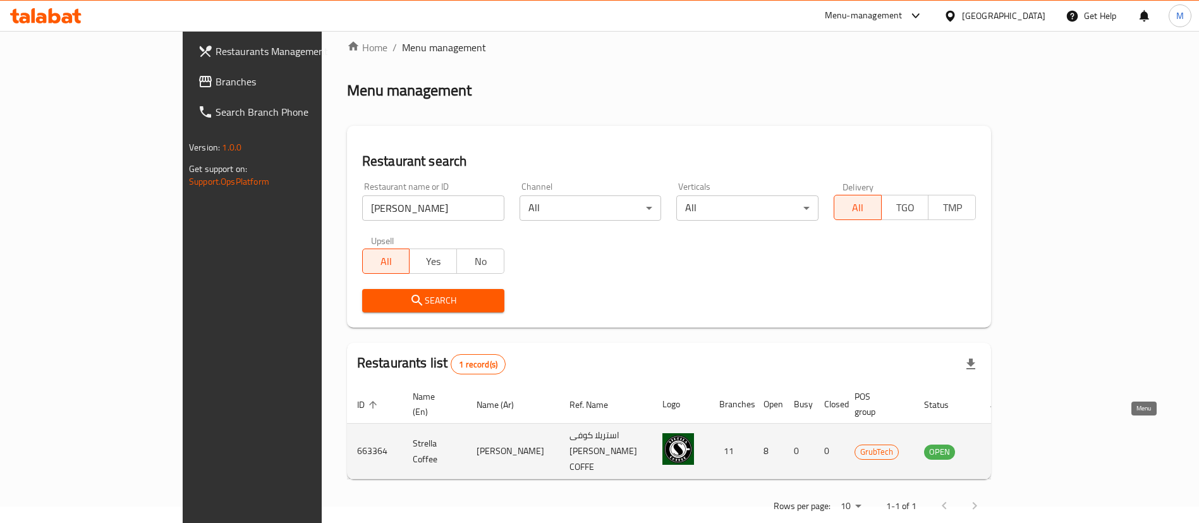
click at [1005, 446] on icon "enhanced table" at bounding box center [998, 451] width 14 height 11
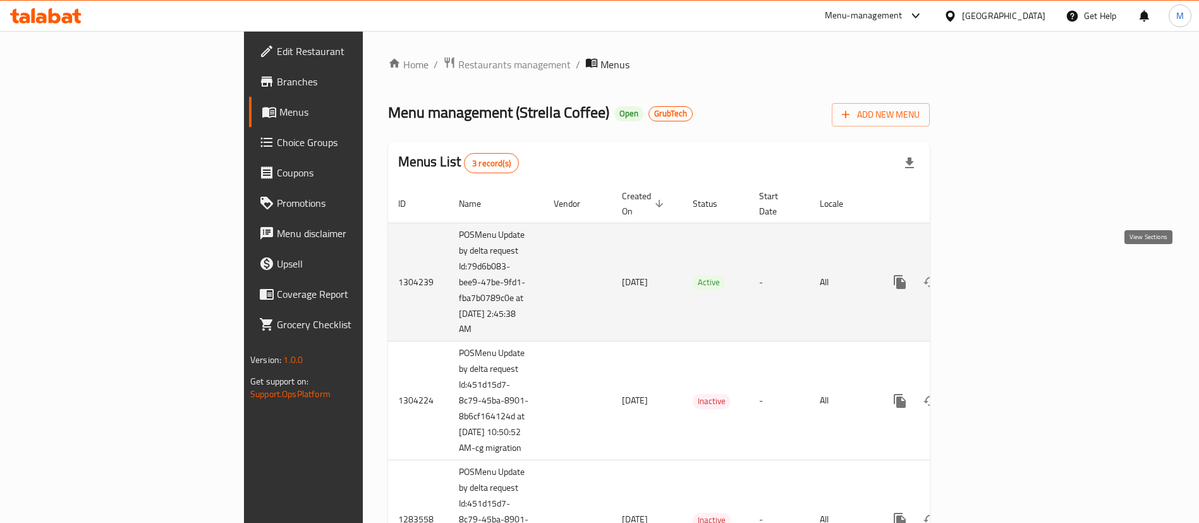
click at [1006, 279] on link "enhanced table" at bounding box center [991, 282] width 30 height 30
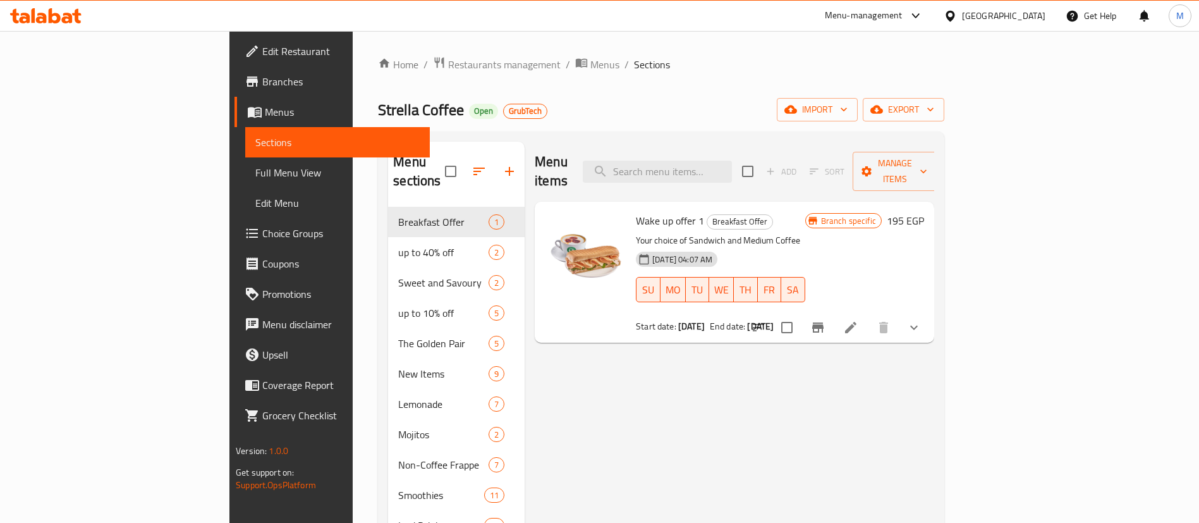
click at [262, 87] on span "Branches" at bounding box center [340, 81] width 157 height 15
